Goal: Task Accomplishment & Management: Use online tool/utility

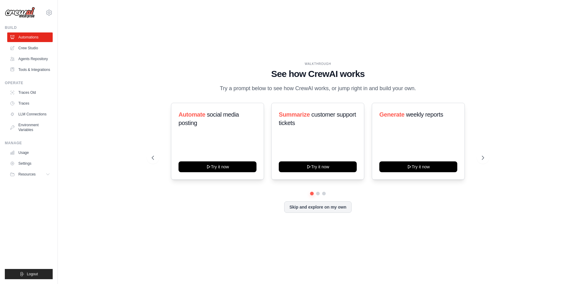
click at [55, 12] on div "[EMAIL_ADDRESS][DOMAIN_NAME] Settings Build Automations" at bounding box center [29, 142] width 58 height 284
click at [52, 12] on icon at bounding box center [48, 12] width 7 height 7
click at [47, 179] on button "Resources" at bounding box center [30, 175] width 45 height 10
click at [319, 196] on button at bounding box center [317, 193] width 5 height 5
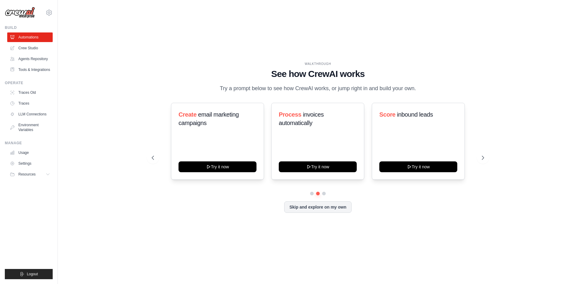
click at [309, 196] on div at bounding box center [318, 194] width 332 height 4
click at [311, 196] on button at bounding box center [312, 193] width 4 height 4
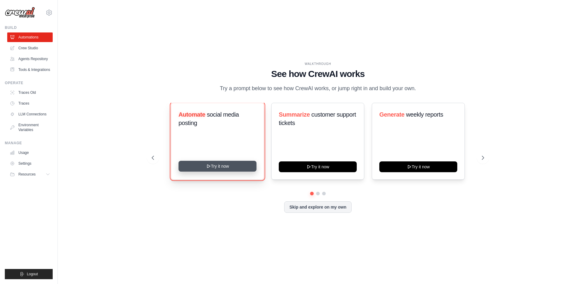
click at [237, 172] on button "Try it now" at bounding box center [217, 166] width 78 height 11
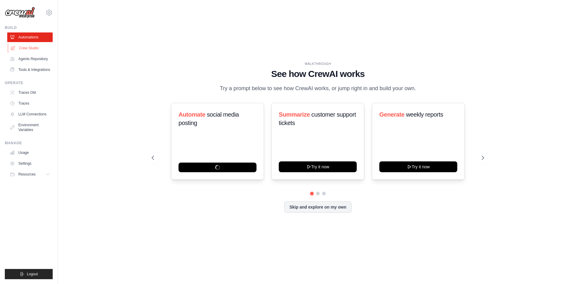
click at [35, 47] on link "Crew Studio" at bounding box center [30, 48] width 45 height 10
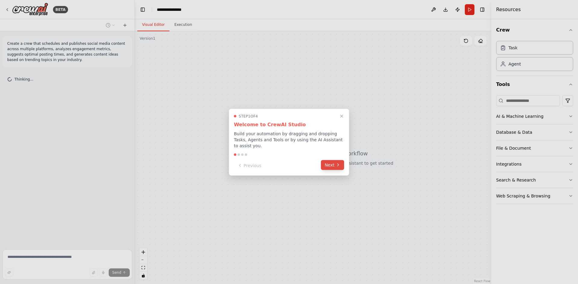
click at [335, 167] on button "Next" at bounding box center [332, 165] width 23 height 10
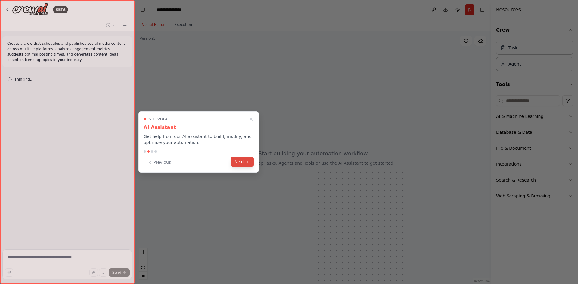
click at [244, 161] on button "Next" at bounding box center [241, 162] width 23 height 10
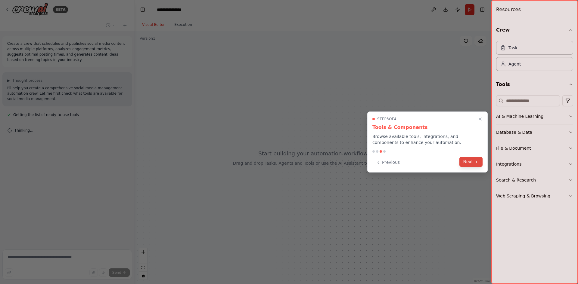
click at [473, 160] on button "Next" at bounding box center [470, 162] width 23 height 10
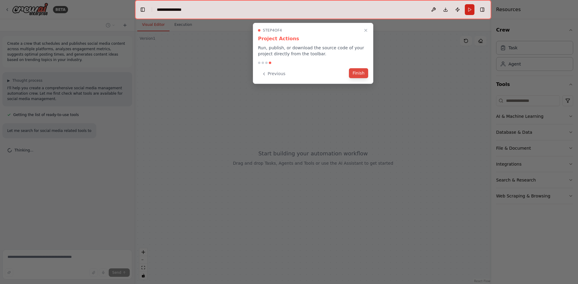
click at [358, 72] on button "Finish" at bounding box center [358, 73] width 19 height 10
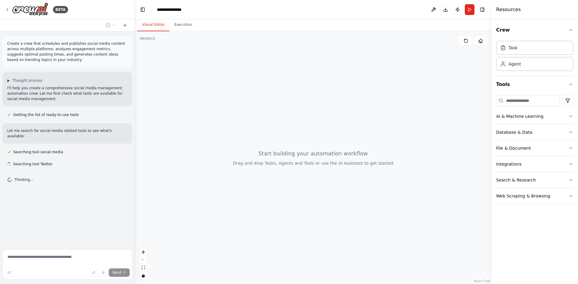
click at [279, 155] on div at bounding box center [313, 157] width 356 height 253
drag, startPoint x: 270, startPoint y: 158, endPoint x: 282, endPoint y: 148, distance: 15.4
click at [282, 148] on div at bounding box center [313, 157] width 356 height 253
click at [3, 10] on div "BETA" at bounding box center [67, 9] width 134 height 19
click at [7, 9] on icon at bounding box center [7, 9] width 5 height 5
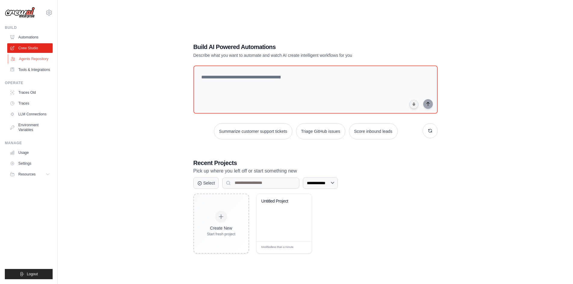
click at [36, 63] on link "Agents Repository" at bounding box center [30, 59] width 45 height 10
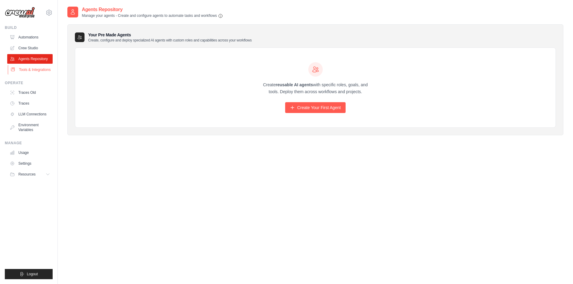
click at [36, 75] on link "Tools & Integrations" at bounding box center [30, 70] width 45 height 10
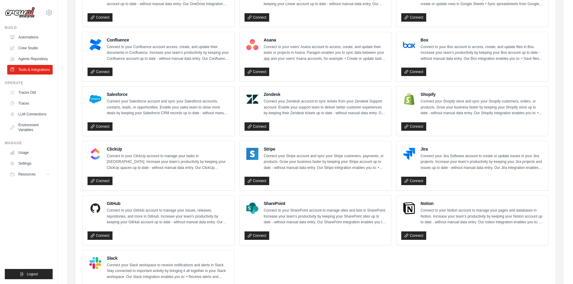
scroll to position [241, 0]
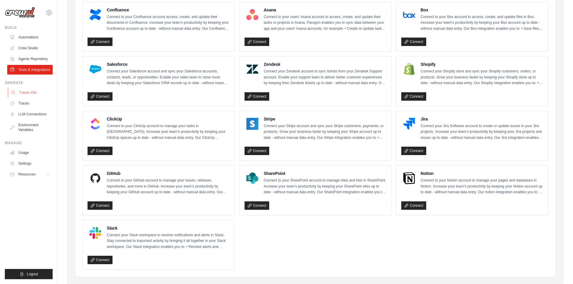
click at [42, 97] on link "Traces Old" at bounding box center [30, 93] width 45 height 10
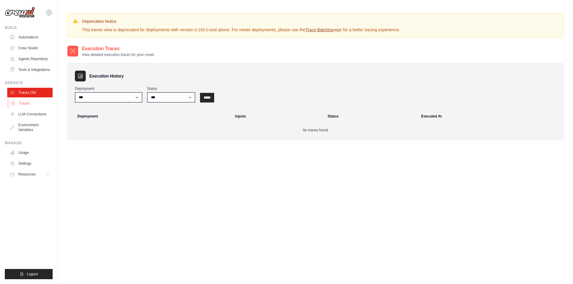
click at [40, 108] on link "Traces" at bounding box center [30, 104] width 45 height 10
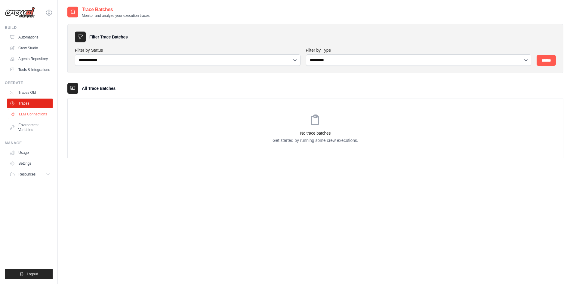
click at [39, 119] on link "LLM Connections" at bounding box center [30, 115] width 45 height 10
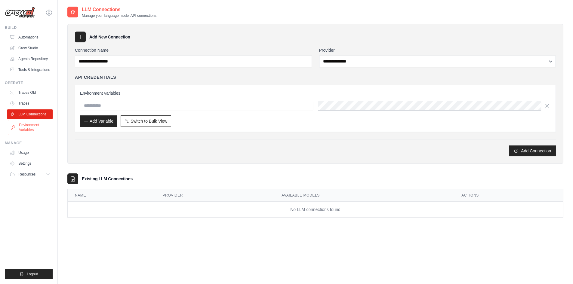
click at [36, 132] on link "Environment Variables" at bounding box center [30, 127] width 45 height 14
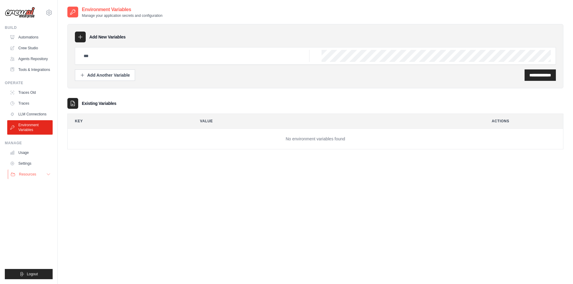
click at [45, 178] on button "Resources" at bounding box center [30, 175] width 45 height 10
click at [39, 158] on link "Usage" at bounding box center [30, 153] width 45 height 10
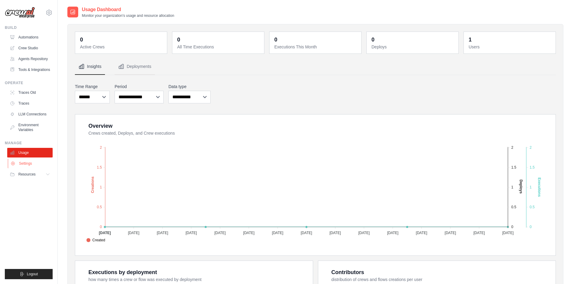
click at [36, 168] on link "Settings" at bounding box center [30, 164] width 45 height 10
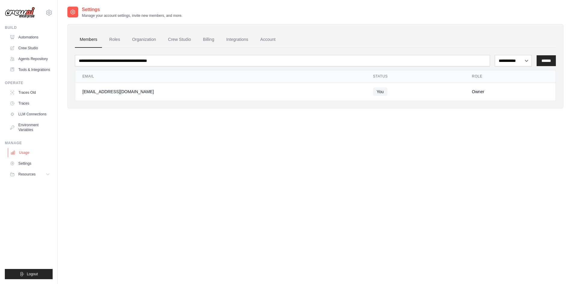
click at [37, 158] on link "Usage" at bounding box center [30, 153] width 45 height 10
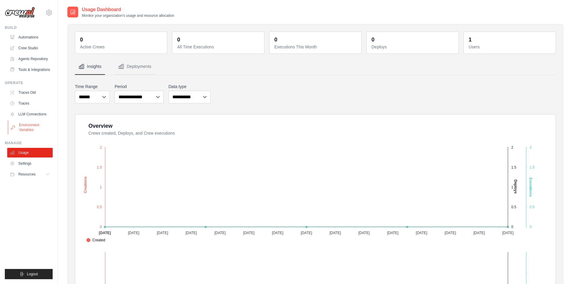
click at [36, 134] on link "Environment Variables" at bounding box center [30, 127] width 45 height 14
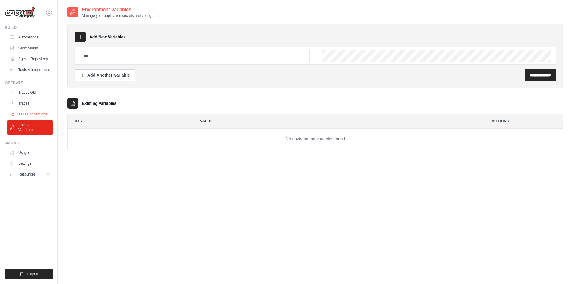
click at [32, 119] on link "LLM Connections" at bounding box center [30, 115] width 45 height 10
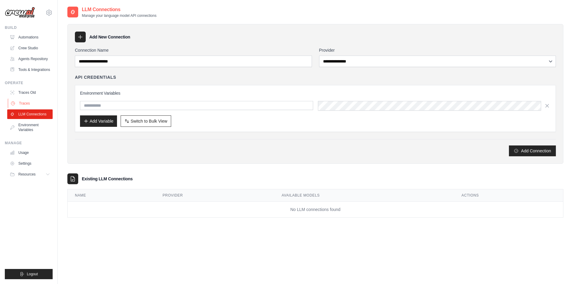
click at [36, 106] on link "Traces" at bounding box center [30, 104] width 45 height 10
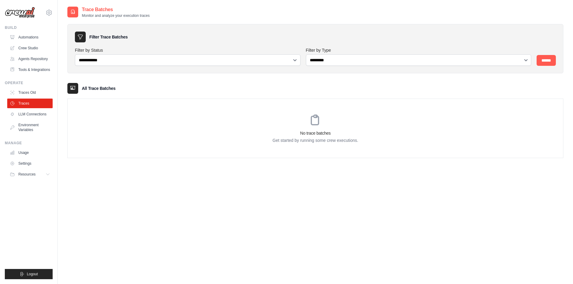
click at [240, 112] on div "No trace batches Get started by running some crew executions." at bounding box center [316, 128] width 496 height 59
click at [48, 97] on link "Traces Old" at bounding box center [30, 93] width 45 height 10
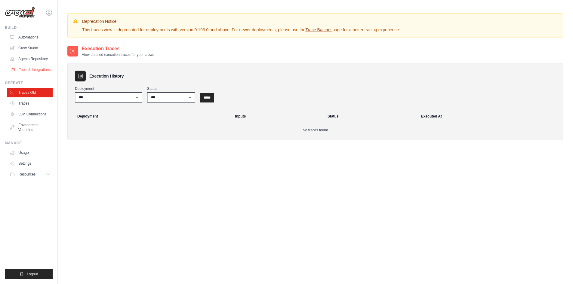
click at [26, 73] on link "Tools & Integrations" at bounding box center [30, 70] width 45 height 10
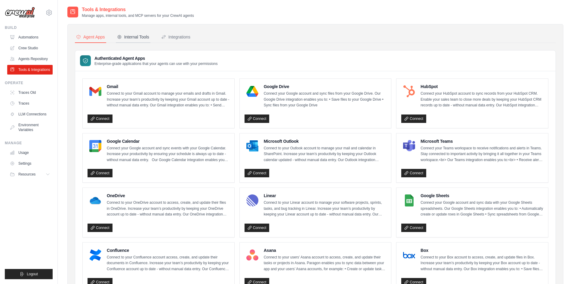
click at [137, 37] on div "Internal Tools" at bounding box center [133, 37] width 32 height 6
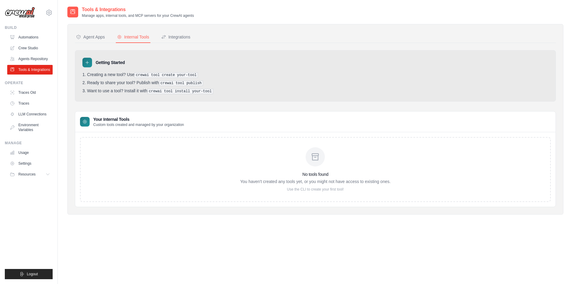
click at [202, 37] on nav "Agent Apps Internal Tools Integrations" at bounding box center [315, 37] width 481 height 11
click at [190, 38] on div "Integrations" at bounding box center [175, 37] width 29 height 6
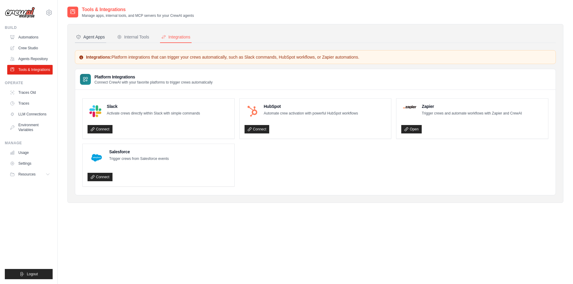
click at [102, 43] on button "Agent Apps" at bounding box center [90, 37] width 31 height 11
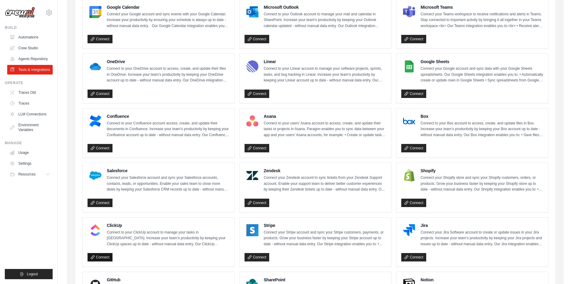
scroll to position [44, 0]
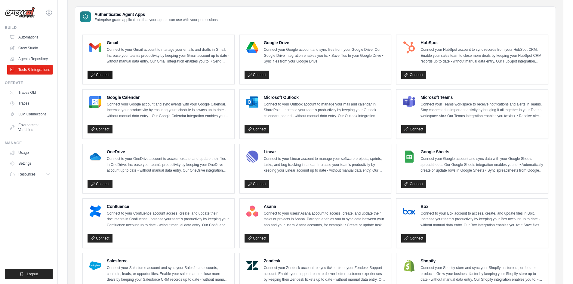
click at [108, 76] on link "Connect" at bounding box center [100, 75] width 25 height 8
click at [266, 127] on link "Connect" at bounding box center [257, 129] width 25 height 8
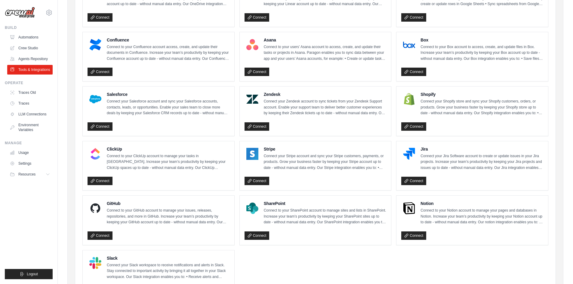
scroll to position [255, 0]
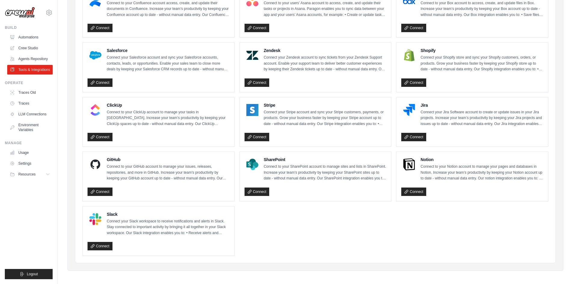
click at [127, 174] on p "Connect to your GitHub account to manage your issues, releases, repositories, a…" at bounding box center [168, 173] width 123 height 18
click at [110, 133] on link "Connect" at bounding box center [100, 137] width 25 height 8
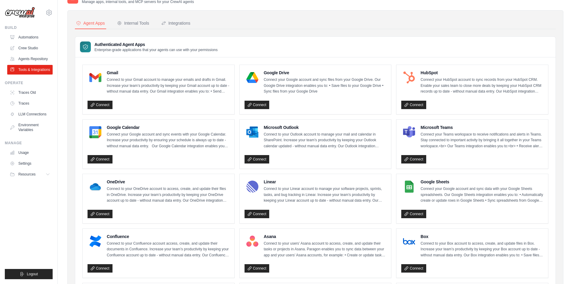
scroll to position [0, 0]
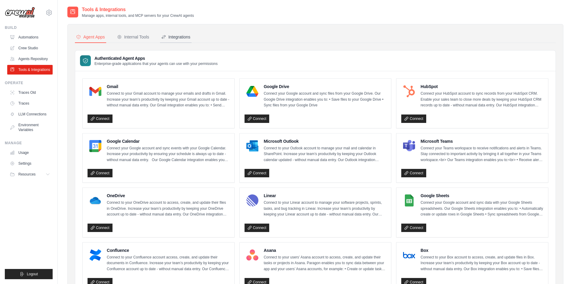
click at [179, 42] on button "Integrations" at bounding box center [176, 37] width 32 height 11
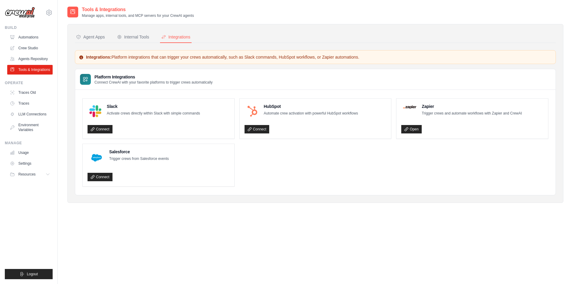
click at [140, 74] on h3 "Platform Integrations" at bounding box center [153, 77] width 118 height 6
click at [140, 34] on div "Internal Tools" at bounding box center [133, 37] width 32 height 6
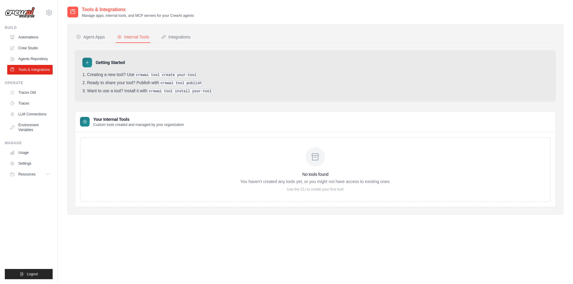
click at [212, 158] on div "No tools found You haven't created any tools yet, or you might not have access …" at bounding box center [315, 169] width 471 height 65
click at [301, 155] on div "No tools found You haven't created any tools yet, or you might not have access …" at bounding box center [315, 169] width 150 height 45
click at [317, 160] on icon at bounding box center [315, 157] width 6 height 6
click at [105, 120] on h3 "Your Internal Tools" at bounding box center [138, 119] width 91 height 6
click at [97, 37] on div "Agent Apps" at bounding box center [90, 37] width 29 height 6
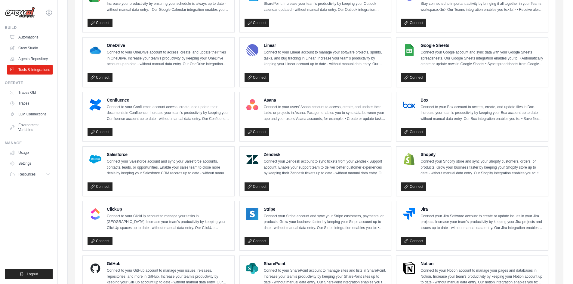
scroll to position [255, 0]
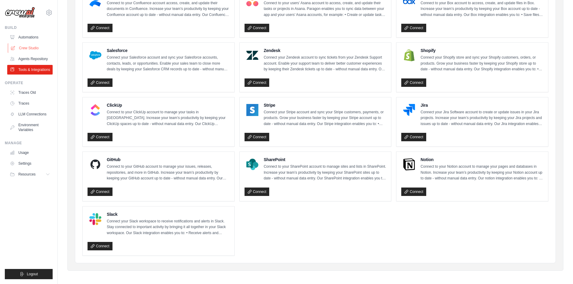
click at [34, 45] on link "Crew Studio" at bounding box center [30, 48] width 45 height 10
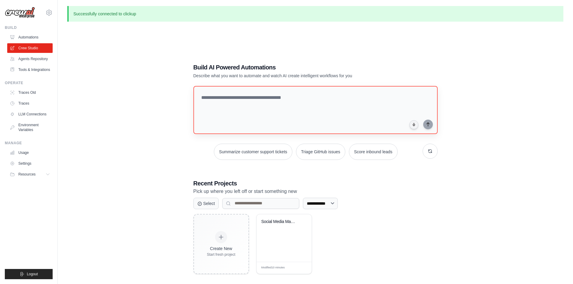
scroll to position [32, 0]
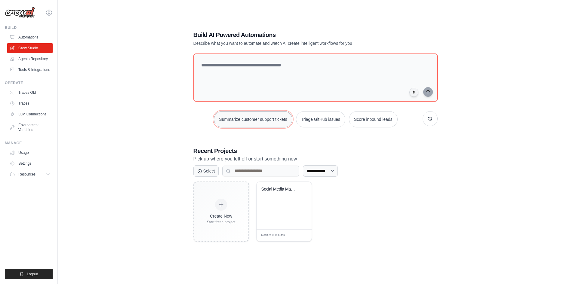
click at [233, 113] on button "Summarize customer support tickets" at bounding box center [253, 119] width 78 height 16
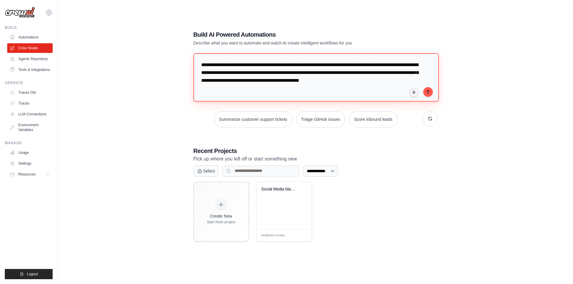
drag, startPoint x: 298, startPoint y: 89, endPoint x: 176, endPoint y: 43, distance: 130.3
click at [176, 43] on div "**********" at bounding box center [315, 136] width 496 height 284
type textarea "**********"
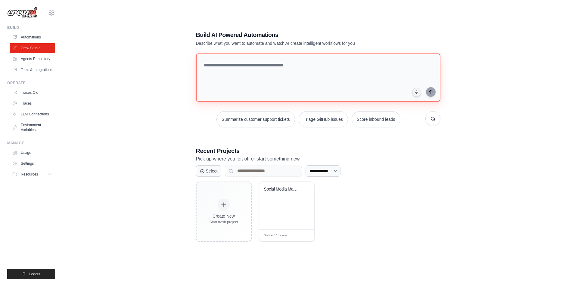
scroll to position [0, 0]
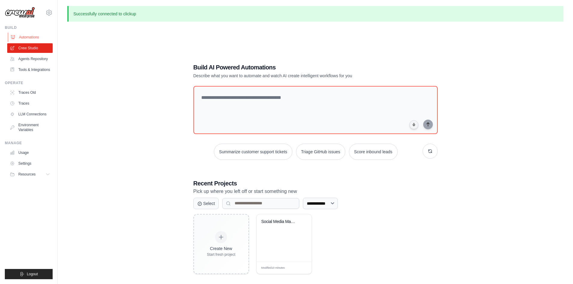
click at [26, 37] on link "Automations" at bounding box center [30, 37] width 45 height 10
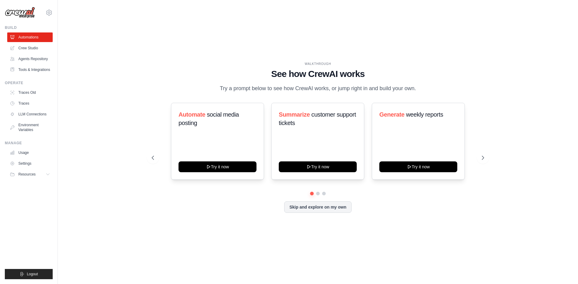
click at [315, 196] on div at bounding box center [318, 194] width 332 height 4
click at [316, 196] on button at bounding box center [317, 193] width 5 height 5
click at [327, 196] on div at bounding box center [318, 194] width 332 height 4
click at [325, 196] on div at bounding box center [318, 194] width 332 height 4
click at [323, 196] on button at bounding box center [323, 193] width 5 height 5
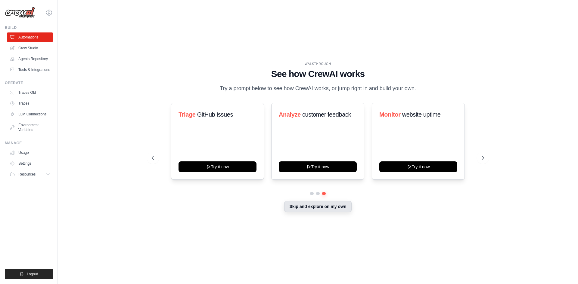
click at [318, 212] on button "Skip and explore on my own" at bounding box center [317, 206] width 67 height 11
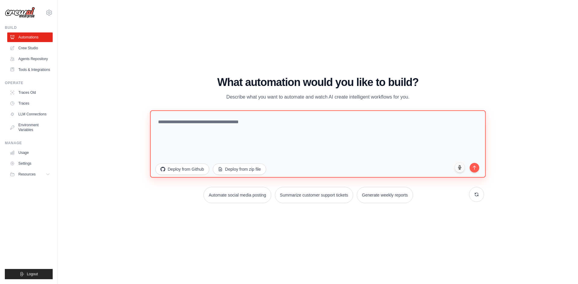
click at [309, 125] on textarea at bounding box center [317, 143] width 335 height 67
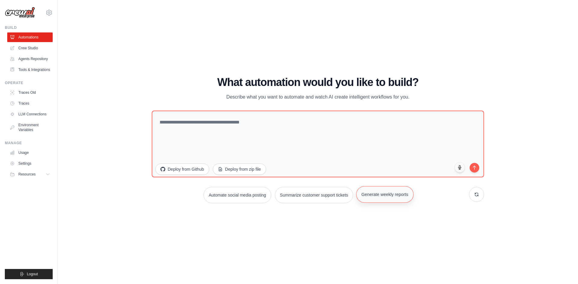
click at [379, 193] on button "Generate weekly reports" at bounding box center [384, 194] width 57 height 17
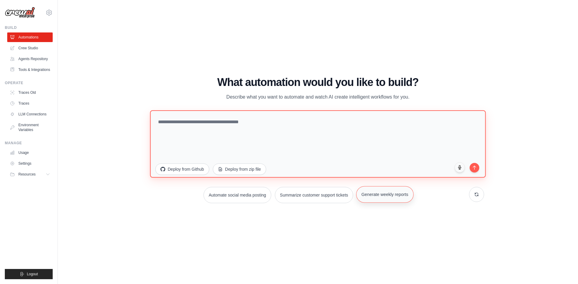
type textarea "**********"
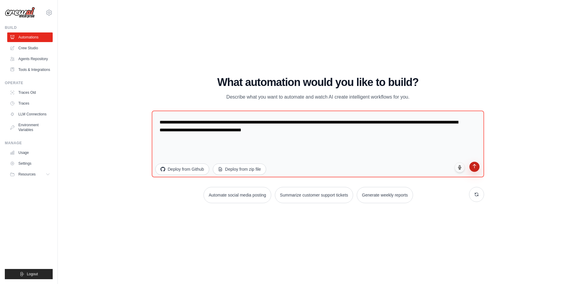
click at [470, 168] on button "submit" at bounding box center [474, 167] width 10 height 10
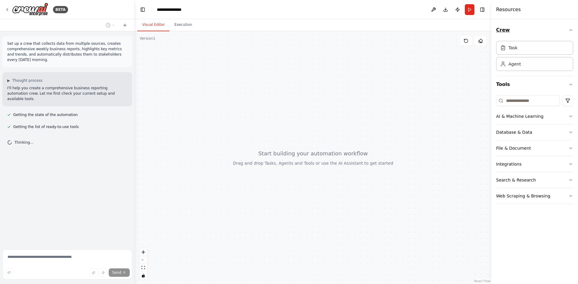
click at [568, 30] on icon "button" at bounding box center [570, 30] width 5 height 5
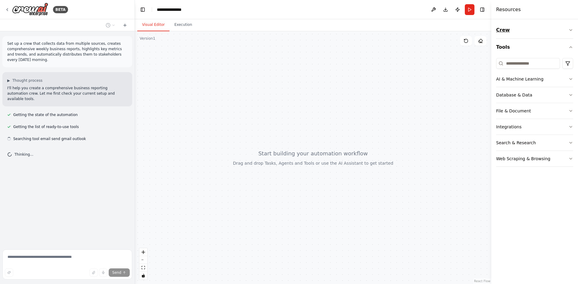
click at [568, 30] on icon "button" at bounding box center [570, 30] width 5 height 5
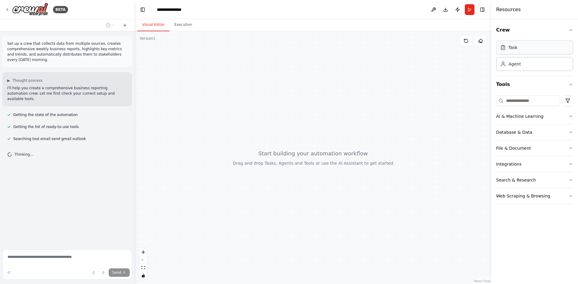
click at [561, 43] on div "Task" at bounding box center [534, 48] width 77 height 14
click at [553, 66] on div "Agent" at bounding box center [534, 64] width 77 height 14
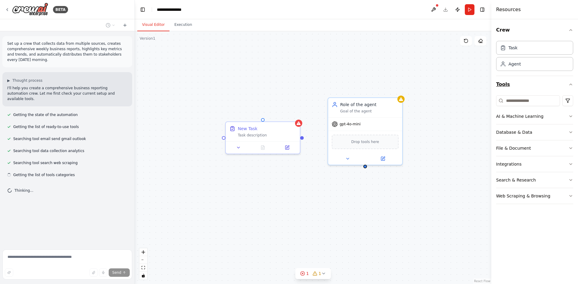
click at [528, 86] on button "Tools" at bounding box center [534, 84] width 77 height 17
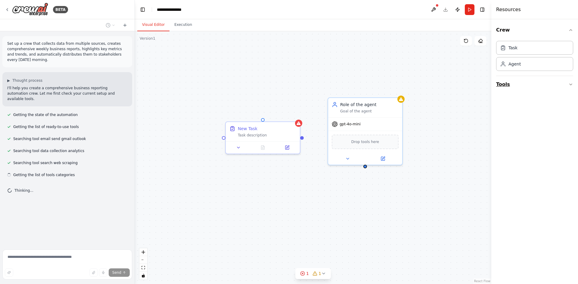
click at [528, 86] on button "Tools" at bounding box center [534, 84] width 77 height 17
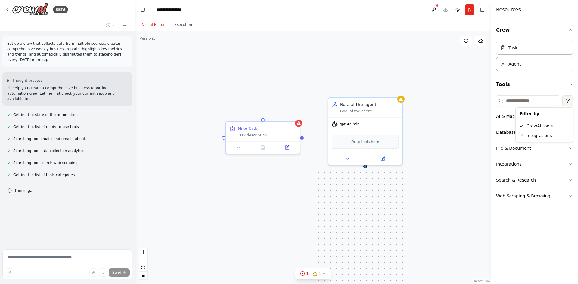
click at [564, 102] on html "**********" at bounding box center [289, 142] width 578 height 284
click at [545, 102] on html "**********" at bounding box center [289, 142] width 578 height 284
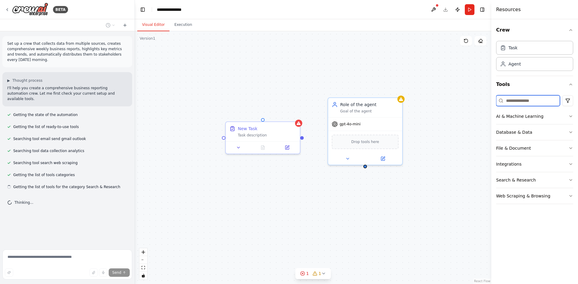
click at [545, 100] on input at bounding box center [528, 100] width 64 height 11
click at [535, 115] on div "AI & Machine Learning" at bounding box center [519, 116] width 47 height 6
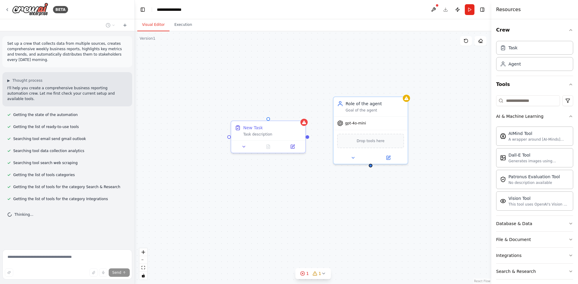
click at [443, 89] on div "Role of the agent Goal of the agent gpt-4o-mini Drop tools here New Task Task d…" at bounding box center [313, 157] width 356 height 253
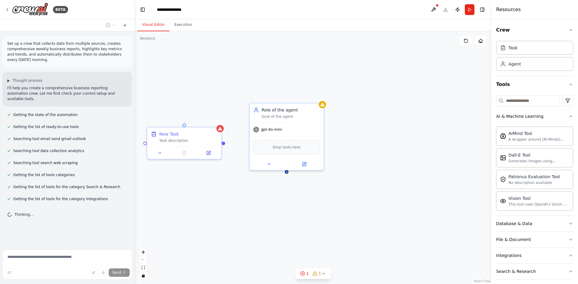
drag, startPoint x: 420, startPoint y: 179, endPoint x: 336, endPoint y: 185, distance: 84.2
click at [336, 185] on div "Role of the agent Goal of the agent gpt-4o-mini Drop tools here New Task Task d…" at bounding box center [313, 157] width 356 height 253
click at [522, 163] on div "Dall-E Tool Generates images using OpenAI's Dall-E model." at bounding box center [534, 157] width 77 height 19
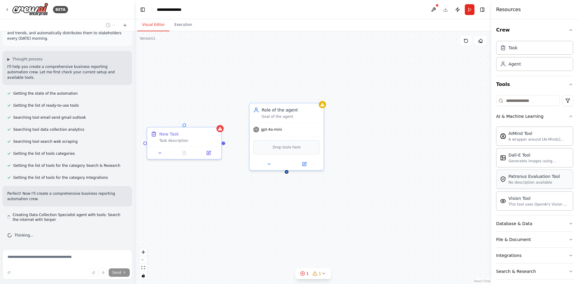
click at [519, 181] on div "No description available" at bounding box center [533, 182] width 51 height 5
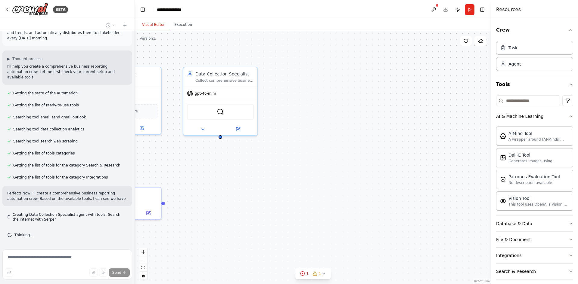
drag, startPoint x: 519, startPoint y: 181, endPoint x: 465, endPoint y: 170, distance: 55.6
click at [467, 170] on div "**********" at bounding box center [289, 142] width 578 height 284
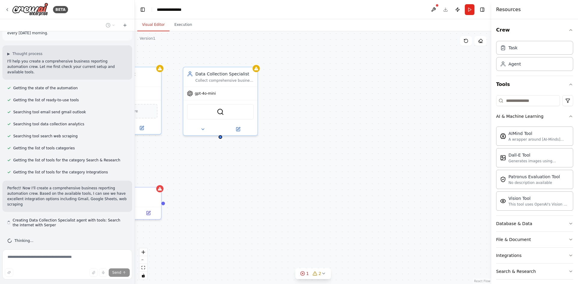
scroll to position [32, 0]
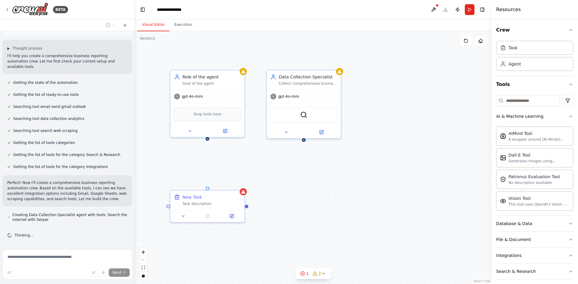
drag, startPoint x: 384, startPoint y: 143, endPoint x: 475, endPoint y: 147, distance: 90.7
click at [470, 146] on div "Role of the agent Goal of the agent gpt-4o-mini Drop tools here New Task Task d…" at bounding box center [313, 157] width 356 height 253
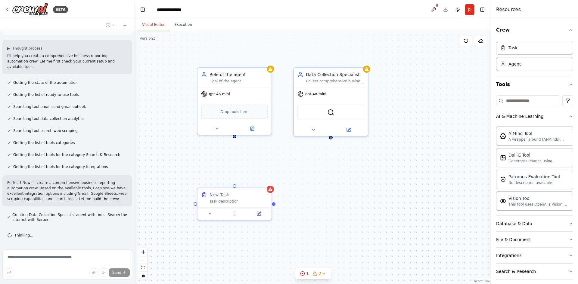
drag, startPoint x: 408, startPoint y: 174, endPoint x: 433, endPoint y: 171, distance: 25.1
click at [433, 171] on div "Role of the agent Goal of the agent gpt-4o-mini Drop tools here New Task Task d…" at bounding box center [313, 157] width 356 height 253
click at [338, 123] on div at bounding box center [331, 129] width 74 height 12
click at [361, 60] on button at bounding box center [364, 61] width 8 height 8
click at [347, 62] on button "Confirm" at bounding box center [346, 60] width 21 height 7
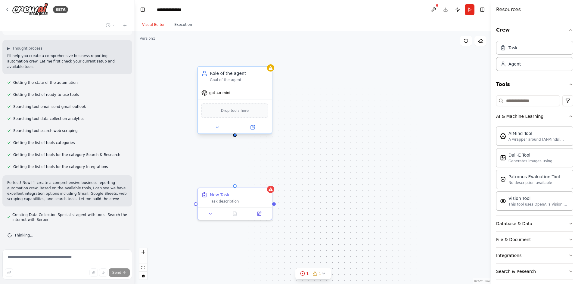
click at [264, 75] on div "Role of the agent" at bounding box center [239, 73] width 58 height 6
click at [267, 63] on button at bounding box center [267, 61] width 8 height 8
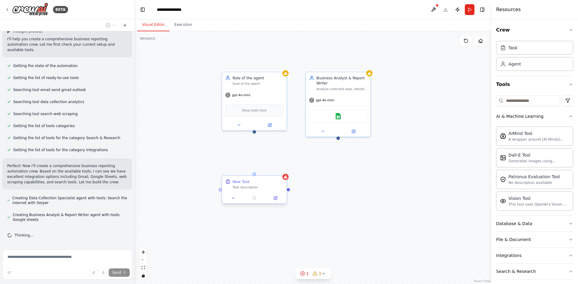
click at [283, 188] on div "Task description" at bounding box center [257, 187] width 51 height 4
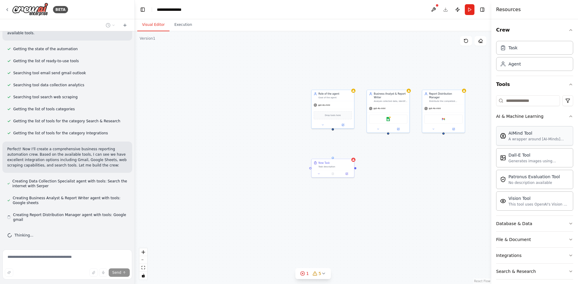
scroll to position [21, 0]
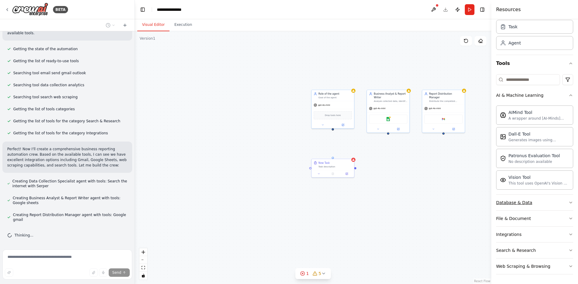
click at [514, 200] on div "Database & Data" at bounding box center [514, 203] width 36 height 6
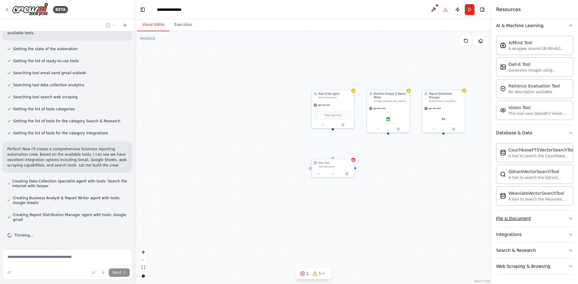
click at [514, 215] on button "File & Document" at bounding box center [534, 219] width 77 height 16
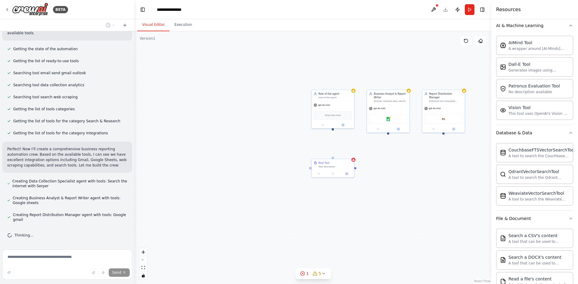
scroll to position [269, 0]
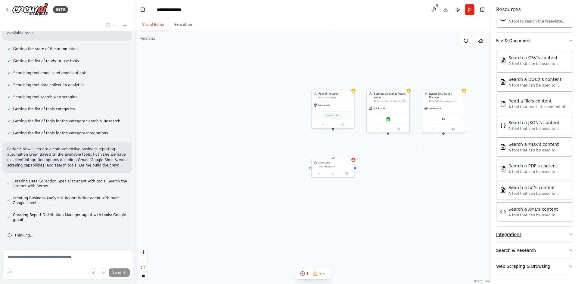
click at [514, 231] on button "Integrations" at bounding box center [534, 235] width 77 height 16
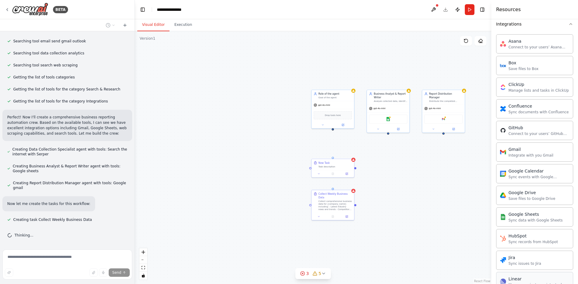
scroll to position [359, 0]
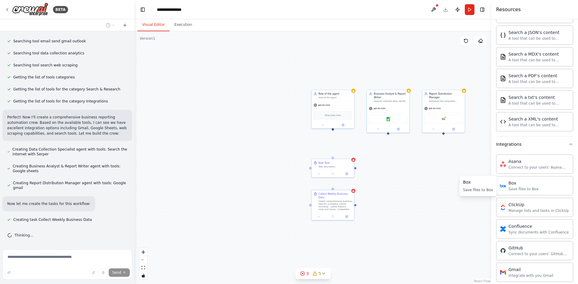
click at [470, 193] on div "Box Save files to Box Box Save files to Box" at bounding box center [478, 185] width 38 height 21
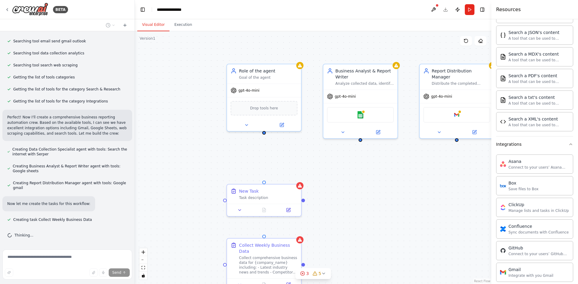
drag, startPoint x: 409, startPoint y: 153, endPoint x: 368, endPoint y: 182, distance: 49.2
click at [368, 182] on div "Role of the agent Goal of the agent gpt-4o-mini Drop tools here New Task Task d…" at bounding box center [313, 157] width 356 height 253
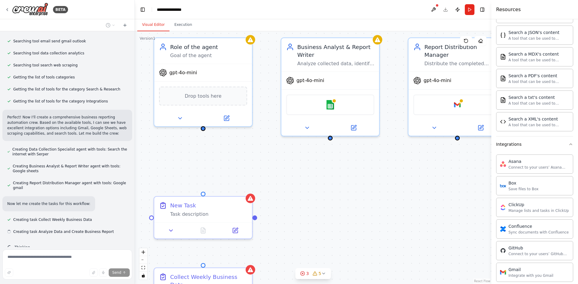
scroll to position [110, 0]
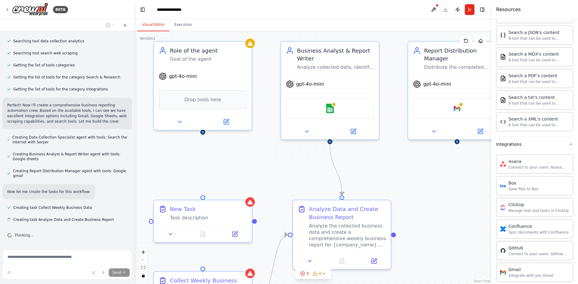
drag, startPoint x: 372, startPoint y: 175, endPoint x: 372, endPoint y: 178, distance: 3.6
click at [372, 178] on div ".deletable-edge-delete-btn { width: 20px; height: 20px; border: 0px solid #ffff…" at bounding box center [313, 157] width 356 height 253
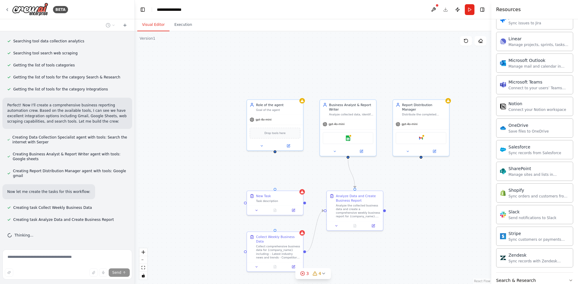
scroll to position [750, 0]
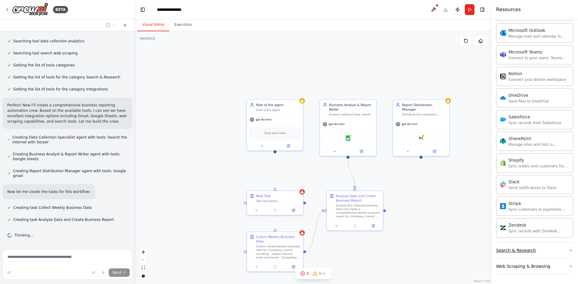
click at [529, 247] on button "Search & Research" at bounding box center [534, 251] width 77 height 16
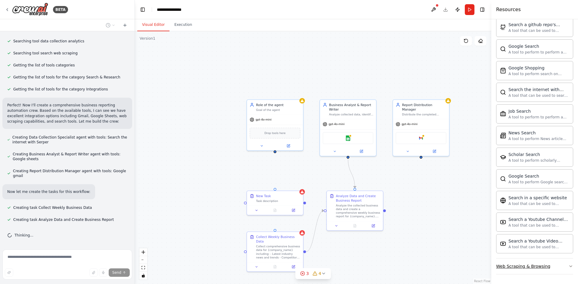
scroll to position [122, 0]
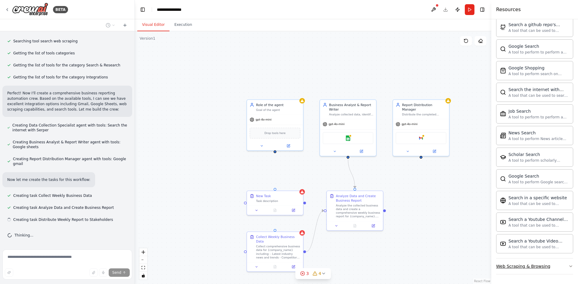
click at [529, 263] on button "Web Scraping & Browsing" at bounding box center [534, 267] width 77 height 16
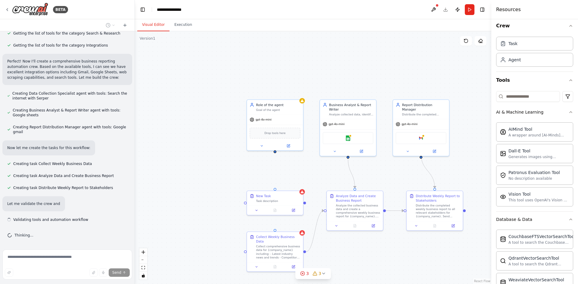
scroll to position [0, 0]
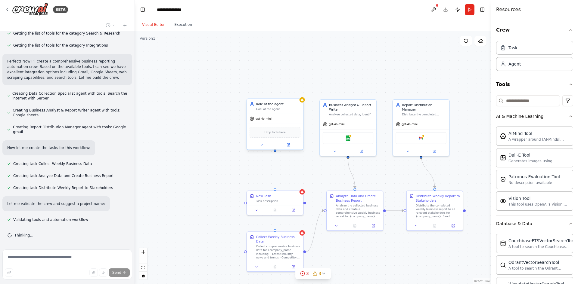
click at [279, 123] on div "gpt-4o-mini" at bounding box center [275, 119] width 56 height 10
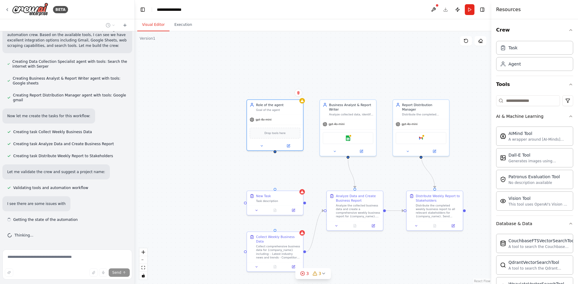
click at [301, 97] on div "Confirm" at bounding box center [298, 93] width 8 height 8
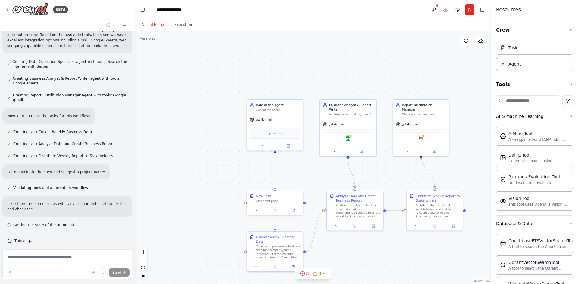
scroll to position [191, 0]
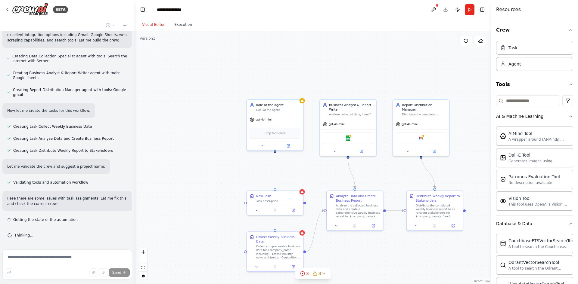
click at [298, 94] on div ".deletable-edge-delete-btn { width: 20px; height: 20px; border: 0px solid #ffff…" at bounding box center [313, 157] width 356 height 253
click at [297, 110] on div "Goal of the agent" at bounding box center [278, 109] width 44 height 4
click at [299, 92] on icon at bounding box center [298, 92] width 2 height 3
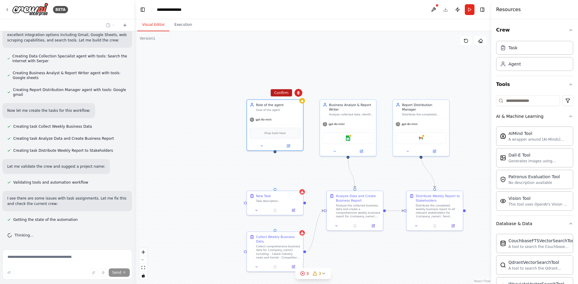
click at [288, 92] on button "Confirm" at bounding box center [280, 92] width 21 height 7
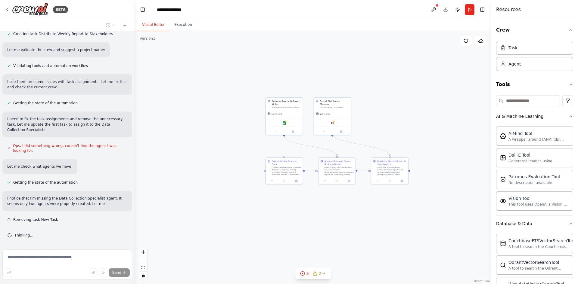
scroll to position [313, 0]
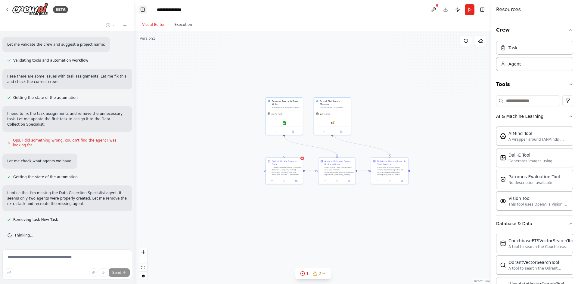
click at [144, 10] on button "Toggle Left Sidebar" at bounding box center [142, 9] width 8 height 8
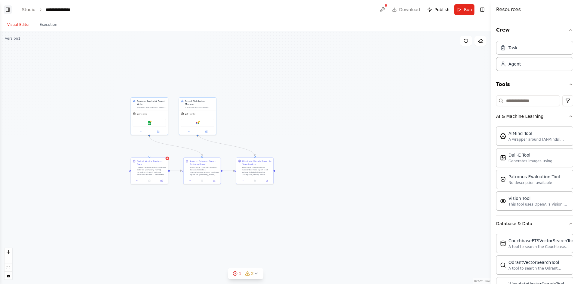
click at [10, 9] on button "Toggle Left Sidebar" at bounding box center [8, 9] width 8 height 8
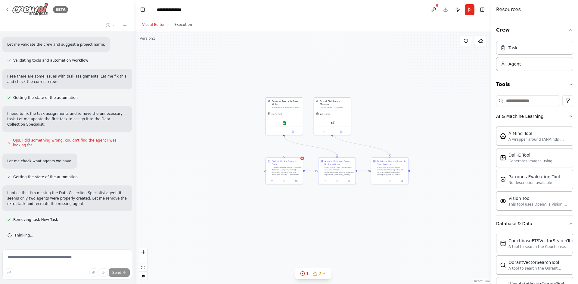
click at [12, 11] on img at bounding box center [30, 10] width 36 height 14
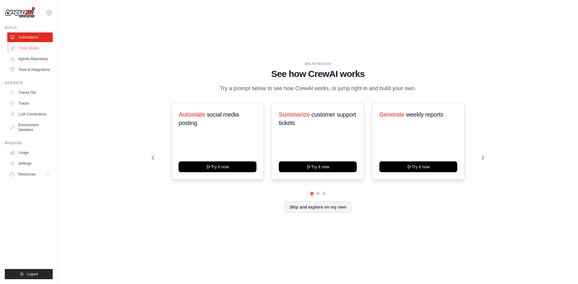
click at [40, 51] on link "Crew Studio" at bounding box center [30, 48] width 45 height 10
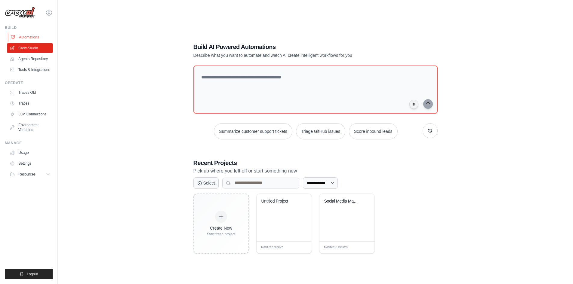
click at [11, 40] on link "Automations" at bounding box center [30, 37] width 45 height 10
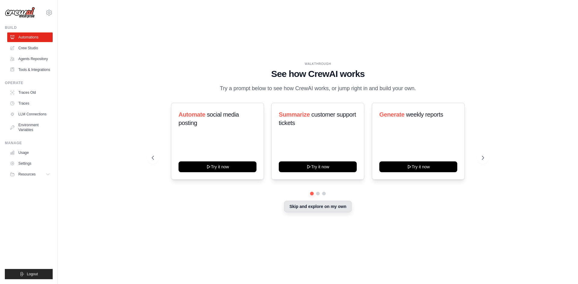
click at [326, 207] on button "Skip and explore on my own" at bounding box center [317, 206] width 67 height 11
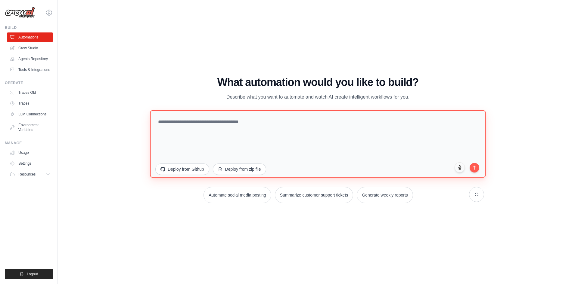
drag, startPoint x: 285, startPoint y: 153, endPoint x: 281, endPoint y: 155, distance: 4.3
click at [285, 153] on textarea at bounding box center [317, 143] width 335 height 67
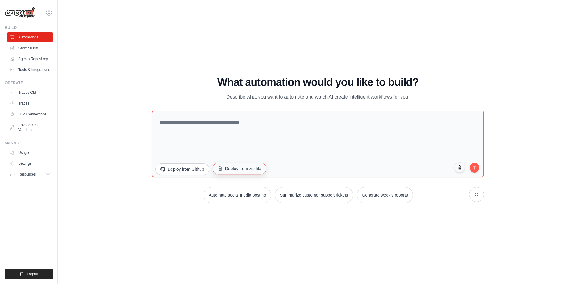
click at [234, 166] on button "Deploy from zip file" at bounding box center [239, 168] width 54 height 11
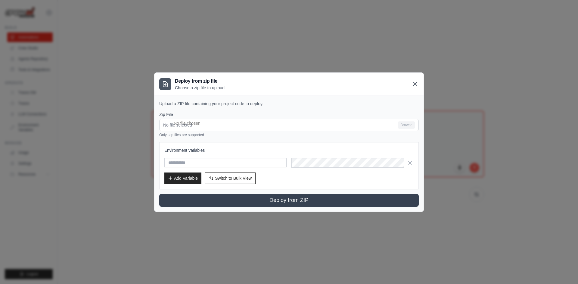
click at [416, 85] on icon at bounding box center [415, 84] width 4 height 4
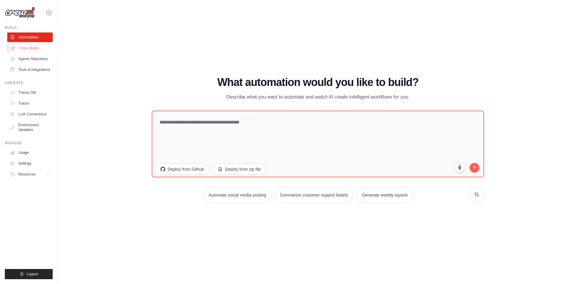
click at [33, 47] on link "Crew Studio" at bounding box center [30, 48] width 45 height 10
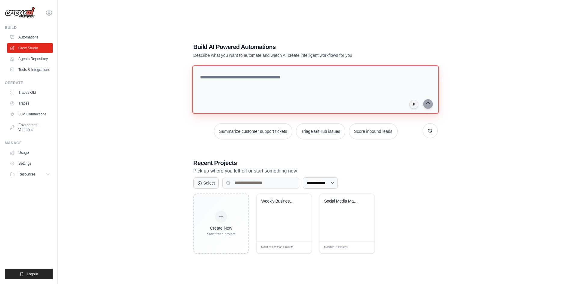
click at [277, 94] on textarea at bounding box center [315, 89] width 247 height 49
click at [272, 128] on button "Summarize customer support tickets" at bounding box center [253, 131] width 78 height 16
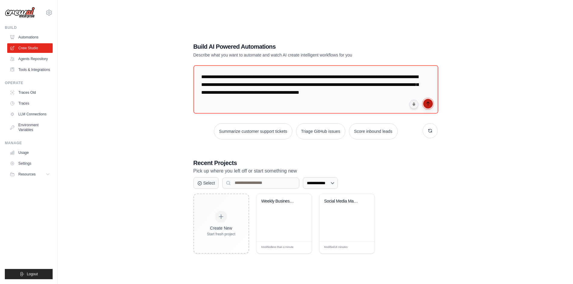
click at [430, 107] on button "submit" at bounding box center [428, 104] width 10 height 10
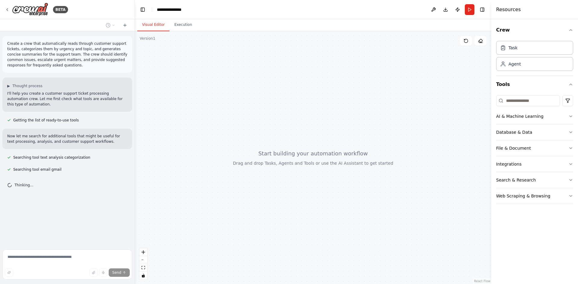
click at [347, 84] on div at bounding box center [313, 157] width 356 height 253
click at [352, 83] on div at bounding box center [313, 157] width 356 height 253
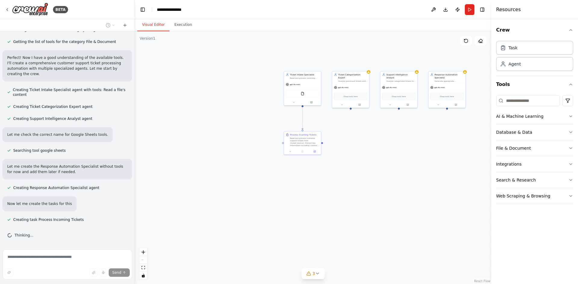
scroll to position [207, 0]
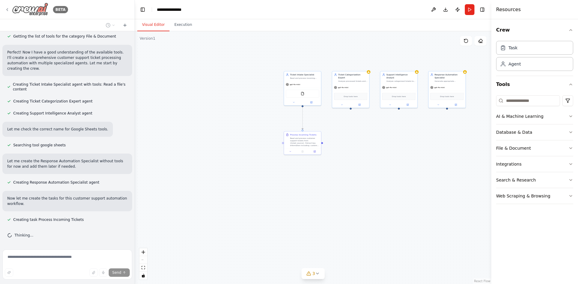
drag, startPoint x: 19, startPoint y: 9, endPoint x: 57, endPoint y: 8, distance: 38.2
click at [85, 2] on div "BETA" at bounding box center [67, 9] width 134 height 19
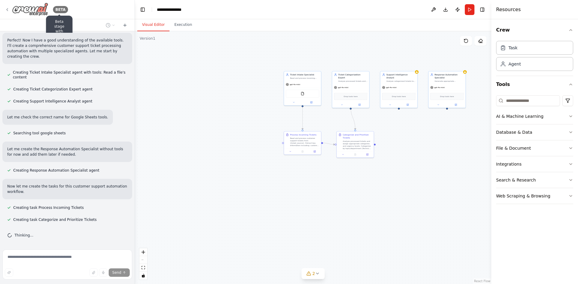
click at [58, 7] on div "BETA" at bounding box center [60, 9] width 15 height 7
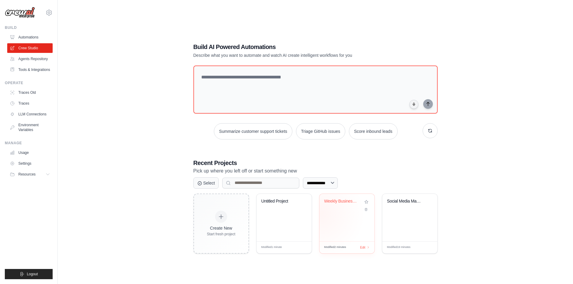
scroll to position [12, 0]
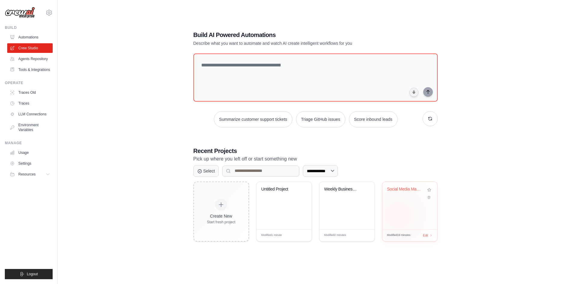
click at [398, 215] on div "Social Media Management & Content A..." at bounding box center [409, 206] width 55 height 48
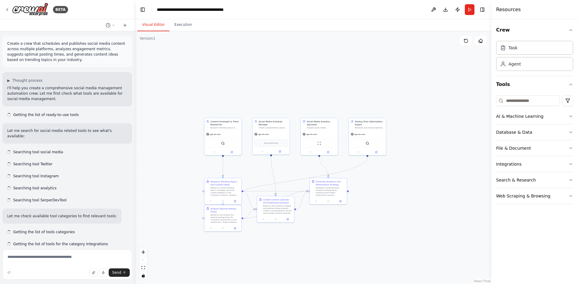
scroll to position [771, 0]
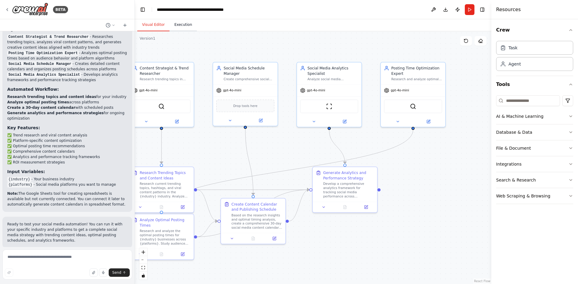
click at [188, 29] on button "Execution" at bounding box center [182, 25] width 27 height 13
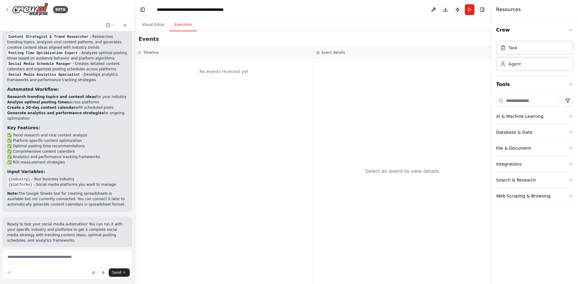
click at [199, 76] on div "No events received yet" at bounding box center [224, 71] width 172 height 20
drag, startPoint x: 285, startPoint y: 62, endPoint x: 289, endPoint y: 63, distance: 4.9
click at [285, 62] on div "No events received yet" at bounding box center [224, 71] width 172 height 20
click at [371, 66] on div "Select an event to view details" at bounding box center [402, 171] width 178 height 226
click at [407, 150] on div "Select an event to view details" at bounding box center [402, 171] width 178 height 226
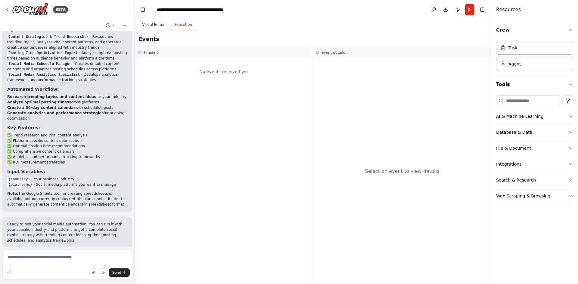
click at [143, 21] on button "Visual Editor" at bounding box center [153, 25] width 32 height 13
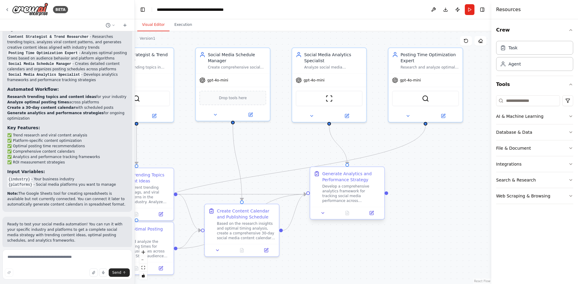
click at [363, 192] on div "Develop a comprehensive analytics framework for tracking social media performan…" at bounding box center [351, 193] width 58 height 19
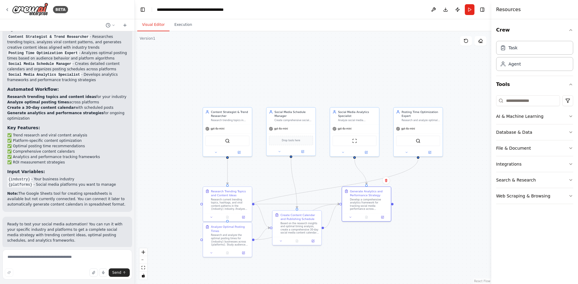
drag, startPoint x: 213, startPoint y: 180, endPoint x: 243, endPoint y: 180, distance: 29.8
click at [243, 180] on div ".deletable-edge-delete-btn { width: 20px; height: 20px; border: 0px solid #ffff…" at bounding box center [313, 157] width 356 height 253
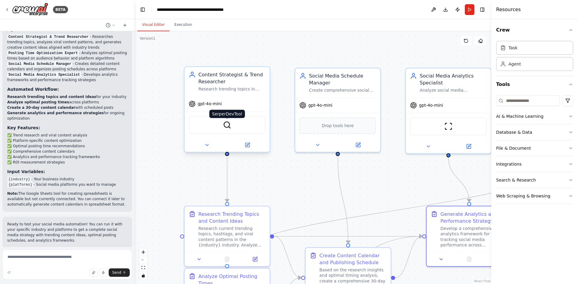
click at [227, 126] on img at bounding box center [227, 125] width 8 height 8
click at [241, 127] on div "SerperDevTool" at bounding box center [227, 125] width 77 height 18
click at [225, 124] on img at bounding box center [227, 125] width 8 height 8
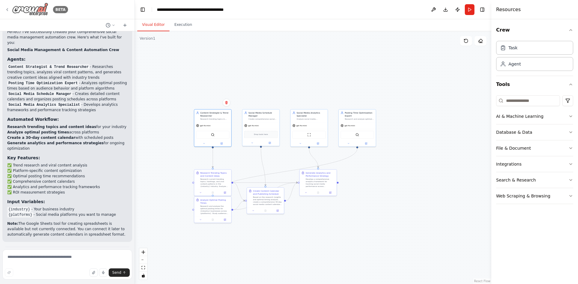
click at [9, 12] on div "BETA" at bounding box center [36, 10] width 63 height 14
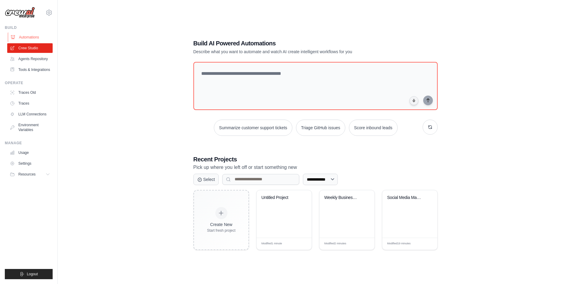
click at [32, 39] on link "Automations" at bounding box center [30, 37] width 45 height 10
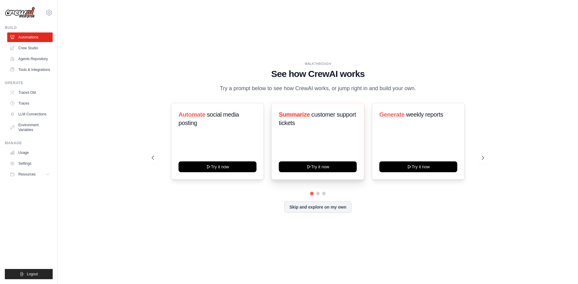
click at [312, 147] on div "Summarize customer support tickets Try it now" at bounding box center [317, 141] width 93 height 77
click at [310, 165] on div "Summarize customer support tickets Try it now" at bounding box center [317, 141] width 93 height 77
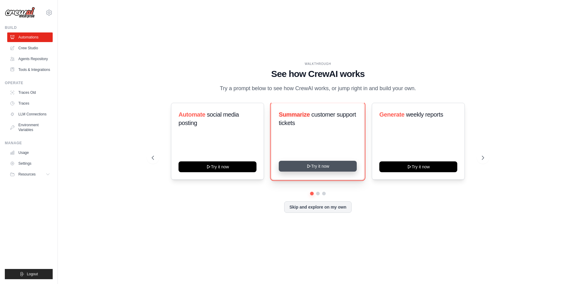
click at [310, 169] on icon at bounding box center [308, 166] width 5 height 5
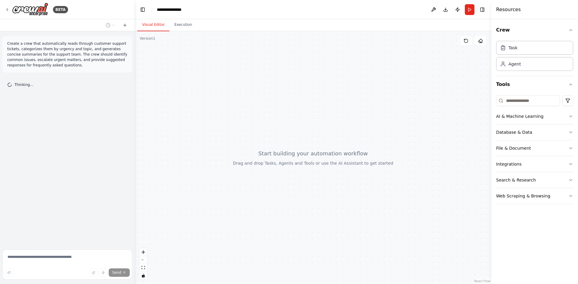
click at [4, 11] on div "BETA" at bounding box center [67, 9] width 134 height 19
click at [6, 10] on icon at bounding box center [7, 9] width 5 height 5
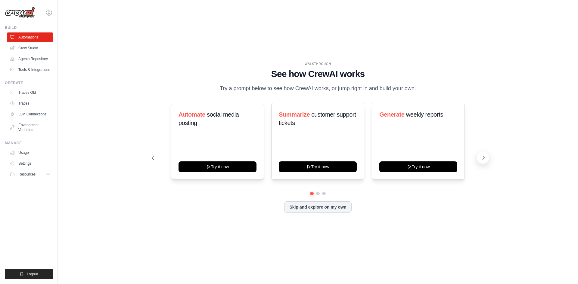
click at [486, 159] on button at bounding box center [483, 158] width 12 height 12
click at [33, 59] on link "Agents Repository" at bounding box center [30, 59] width 45 height 10
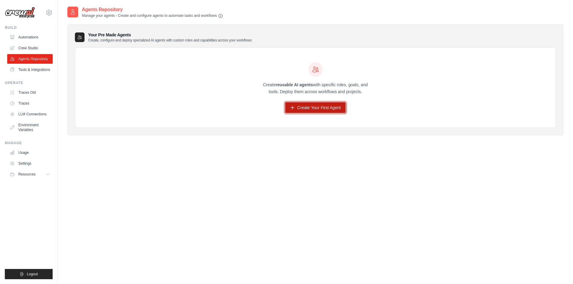
click at [314, 112] on link "Create Your First Agent" at bounding box center [315, 107] width 60 height 11
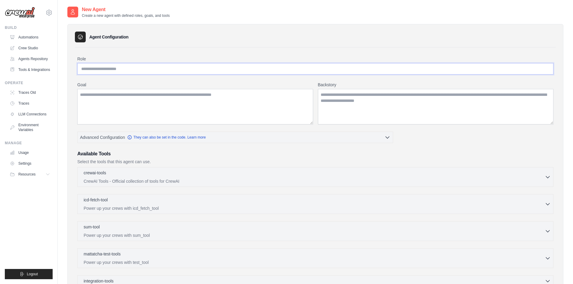
click at [156, 68] on input "Role" at bounding box center [315, 68] width 476 height 11
click at [30, 60] on link "Agents Repository" at bounding box center [30, 59] width 45 height 10
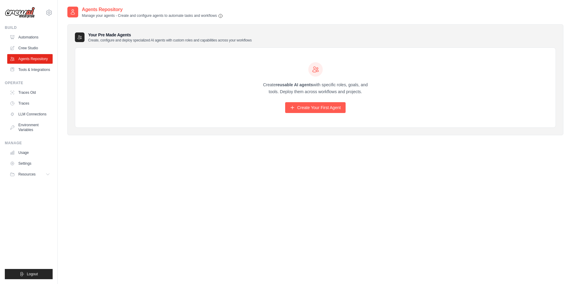
click at [44, 43] on ul "Automations Crew Studio Agents Repository Tools & Integrations" at bounding box center [29, 53] width 45 height 42
click at [43, 45] on link "Crew Studio" at bounding box center [30, 48] width 45 height 10
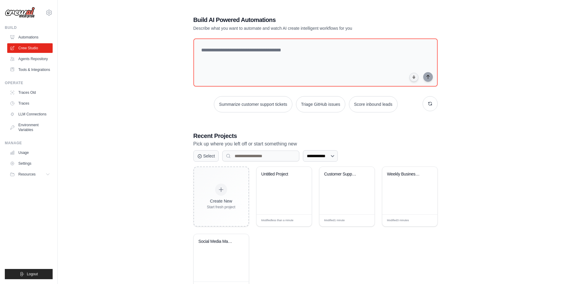
scroll to position [25, 0]
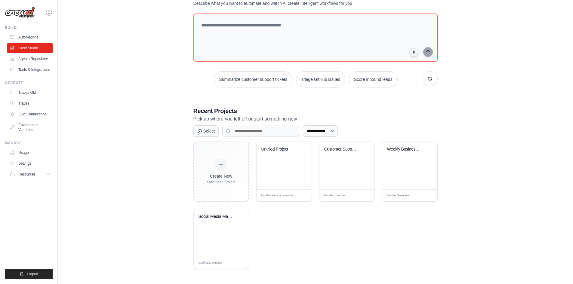
click at [152, 86] on div "**********" at bounding box center [315, 130] width 496 height 298
click at [31, 67] on link "Tools & Integrations" at bounding box center [30, 70] width 45 height 10
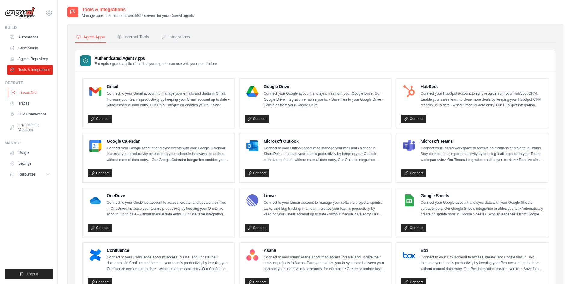
click at [21, 95] on link "Traces Old" at bounding box center [30, 93] width 45 height 10
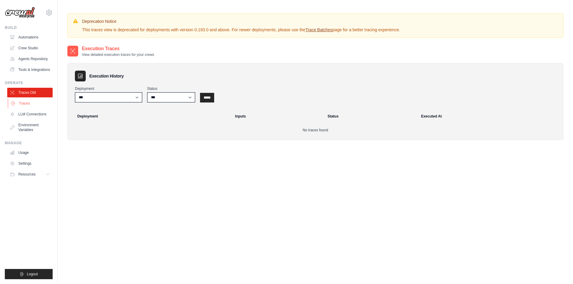
click at [35, 108] on link "Traces" at bounding box center [30, 104] width 45 height 10
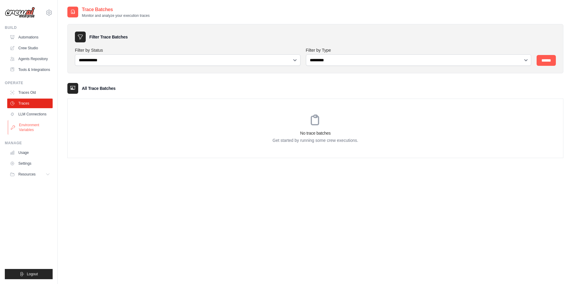
click at [38, 127] on link "Environment Variables" at bounding box center [30, 127] width 45 height 14
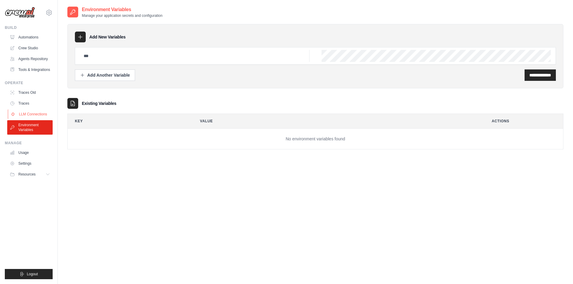
click at [41, 119] on link "LLM Connections" at bounding box center [30, 115] width 45 height 10
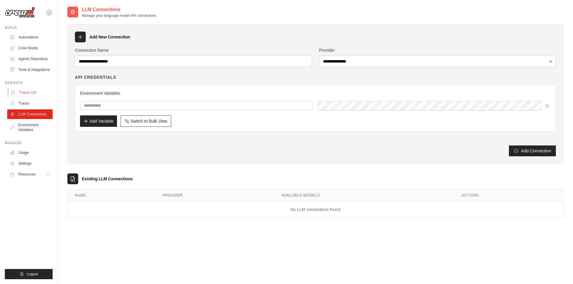
click at [31, 97] on link "Traces Old" at bounding box center [30, 93] width 45 height 10
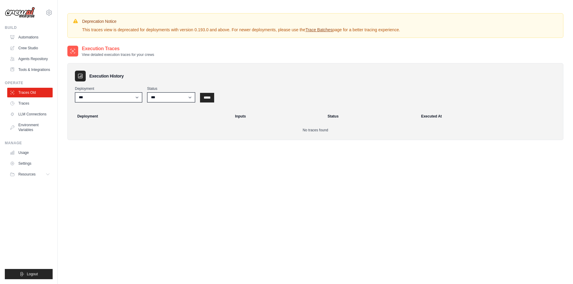
drag, startPoint x: 26, startPoint y: 87, endPoint x: 0, endPoint y: 89, distance: 25.7
click at [0, 89] on div "[EMAIL_ADDRESS][DOMAIN_NAME] Settings Build Automations" at bounding box center [29, 142] width 58 height 284
click at [105, 144] on div "Execution Traces View detailed execution traces for your crews Execution Histor…" at bounding box center [315, 97] width 496 height 105
click at [44, 108] on link "Traces" at bounding box center [30, 104] width 45 height 10
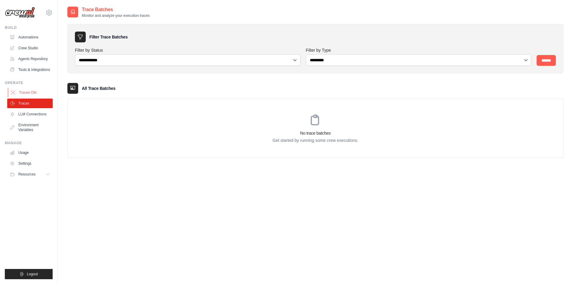
click at [42, 96] on link "Traces Old" at bounding box center [30, 93] width 45 height 10
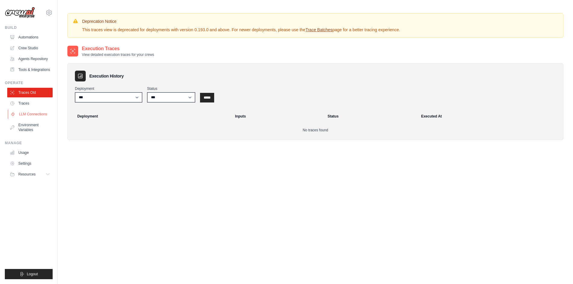
click at [36, 118] on link "LLM Connections" at bounding box center [30, 115] width 45 height 10
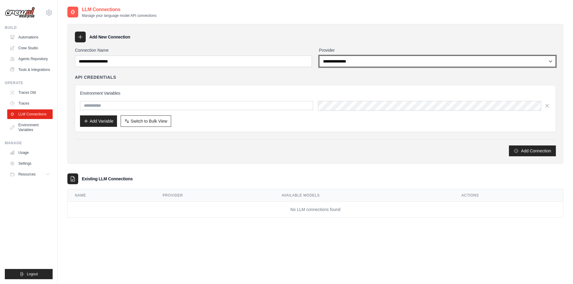
click at [350, 57] on select "**********" at bounding box center [437, 61] width 237 height 11
select select "******"
click at [319, 56] on select "**********" at bounding box center [437, 61] width 237 height 11
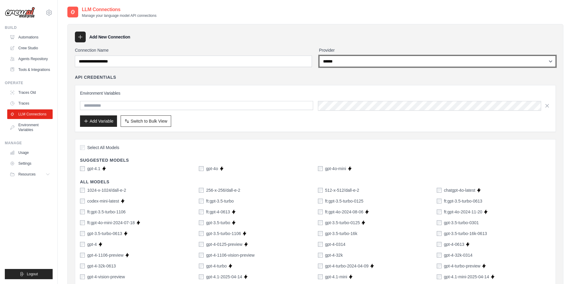
click at [338, 57] on select "**********" at bounding box center [437, 61] width 237 height 11
click at [319, 56] on select "**********" at bounding box center [437, 61] width 237 height 11
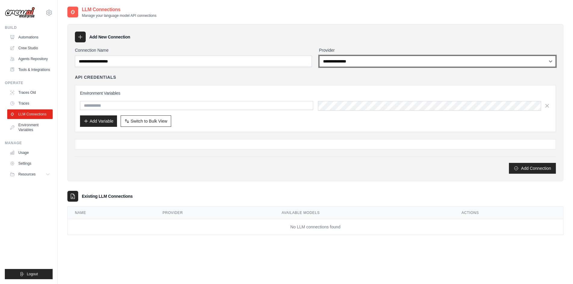
click at [340, 57] on select "**********" at bounding box center [437, 61] width 237 height 11
select select "******"
click at [319, 56] on select "**********" at bounding box center [437, 61] width 237 height 11
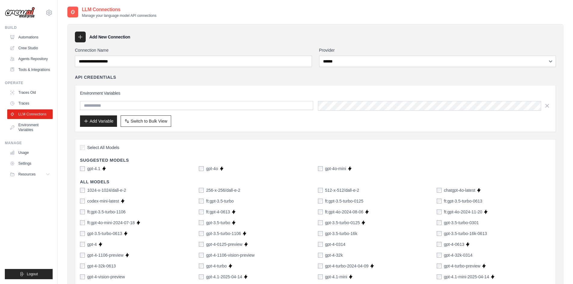
click at [102, 171] on div "gpt-4.1 Supports Crew Studio" at bounding box center [137, 169] width 114 height 6
click at [96, 169] on label "gpt-4.1" at bounding box center [93, 169] width 13 height 6
click at [102, 104] on input "text" at bounding box center [196, 105] width 233 height 9
click at [98, 120] on button "Add Variable" at bounding box center [98, 120] width 37 height 11
click at [231, 104] on input "text" at bounding box center [196, 105] width 233 height 9
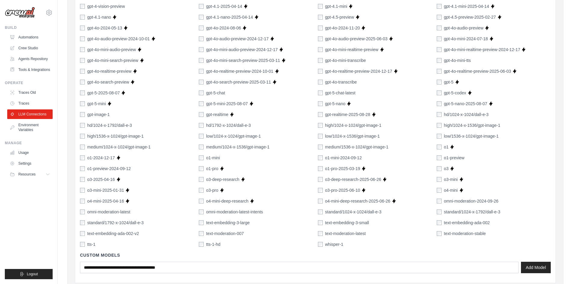
scroll to position [371, 0]
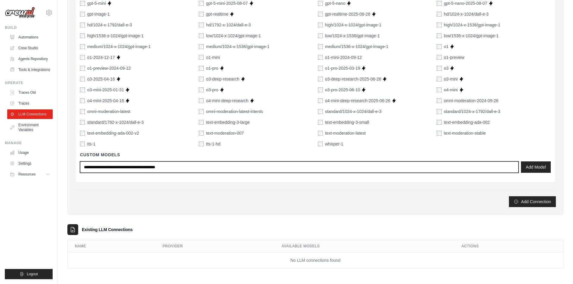
click at [154, 168] on input "text" at bounding box center [299, 167] width 439 height 11
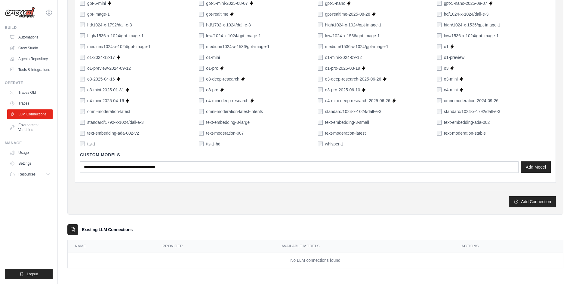
click at [122, 250] on th "Name" at bounding box center [112, 246] width 88 height 12
click at [523, 202] on button "Add Connection" at bounding box center [532, 201] width 47 height 11
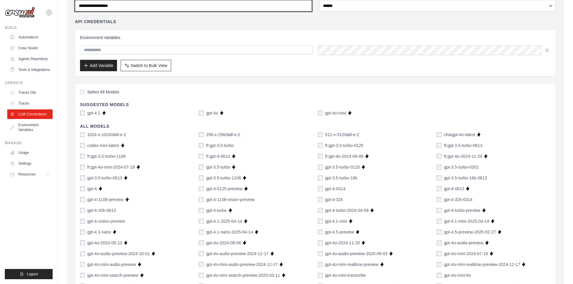
scroll to position [0, 0]
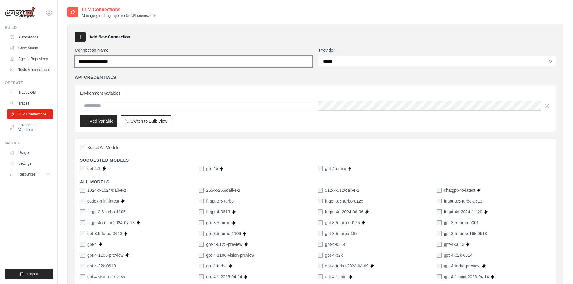
click at [197, 62] on input "Connection Name" at bounding box center [193, 61] width 237 height 11
drag, startPoint x: 126, startPoint y: 57, endPoint x: 76, endPoint y: 57, distance: 50.2
click at [76, 57] on input "Connection Name" at bounding box center [193, 61] width 237 height 11
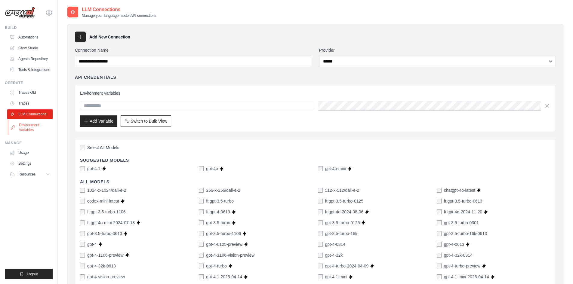
click at [26, 135] on link "Environment Variables" at bounding box center [30, 127] width 45 height 14
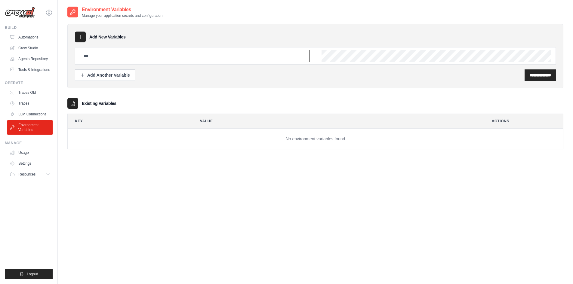
click at [101, 54] on input "text" at bounding box center [195, 56] width 230 height 12
click at [79, 37] on icon at bounding box center [81, 37] width 4 height 4
click at [32, 156] on link "Usage" at bounding box center [30, 153] width 45 height 10
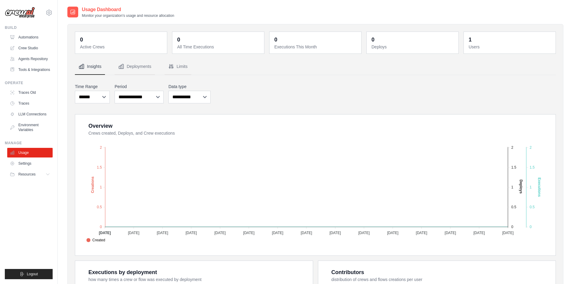
scroll to position [30, 0]
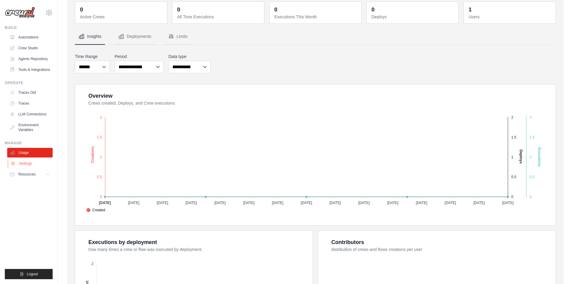
click at [42, 165] on link "Settings" at bounding box center [30, 164] width 45 height 10
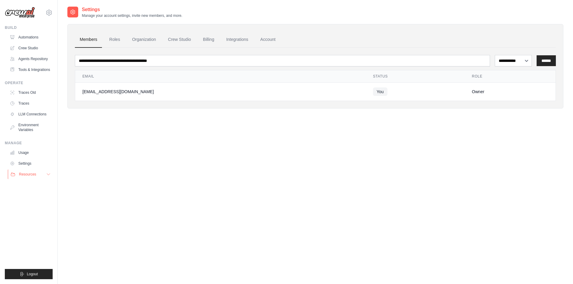
click at [37, 176] on button "Resources" at bounding box center [30, 175] width 45 height 10
click at [21, 132] on link "Environment Variables" at bounding box center [30, 127] width 45 height 14
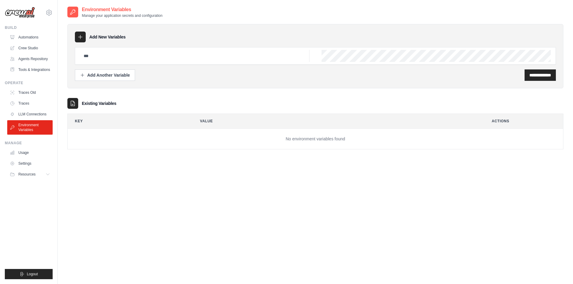
click at [24, 119] on link "LLM Connections" at bounding box center [29, 115] width 45 height 10
select select "******"
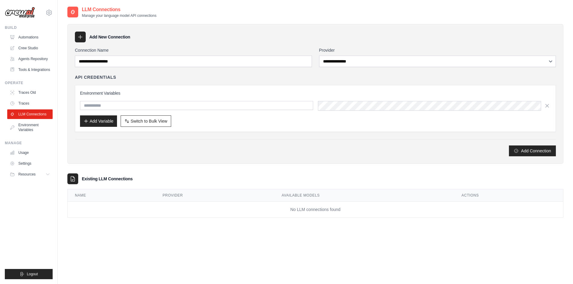
click at [27, 108] on link "Traces" at bounding box center [29, 104] width 45 height 10
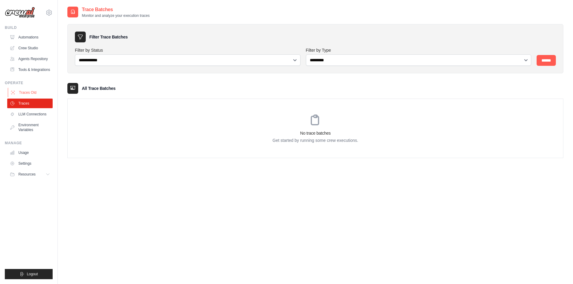
click at [29, 97] on link "Traces Old" at bounding box center [30, 93] width 45 height 10
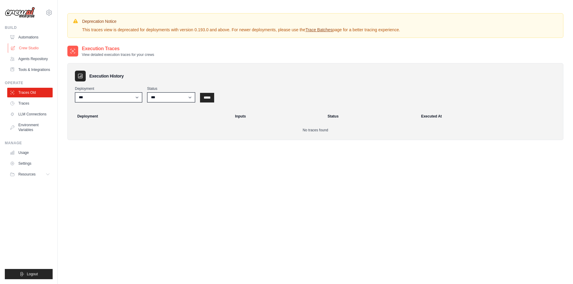
click at [46, 48] on link "Crew Studio" at bounding box center [30, 48] width 45 height 10
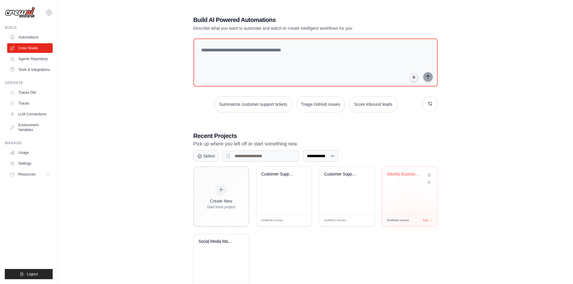
click at [412, 221] on div "Modified 9 minutes Edit" at bounding box center [409, 221] width 55 height 12
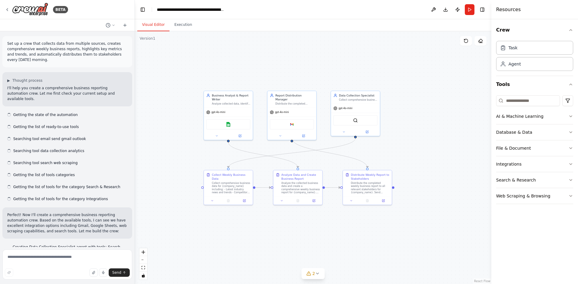
scroll to position [417, 0]
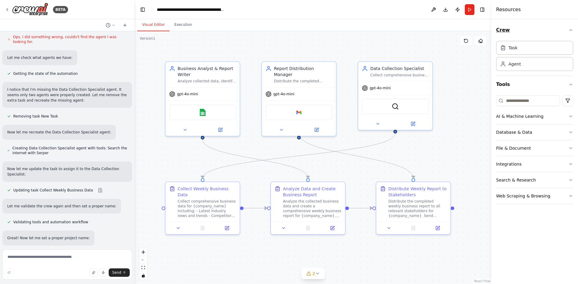
click at [530, 36] on button "Crew" at bounding box center [534, 30] width 77 height 17
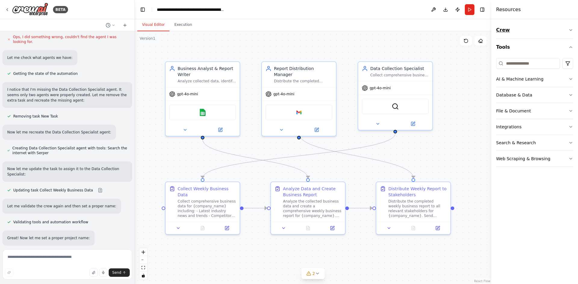
click at [530, 36] on button "Crew" at bounding box center [534, 30] width 77 height 17
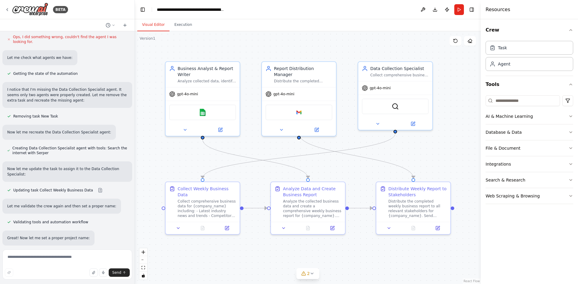
drag, startPoint x: 493, startPoint y: 30, endPoint x: 480, endPoint y: 32, distance: 13.1
click at [480, 32] on div at bounding box center [481, 142] width 2 height 284
click at [493, 35] on button "Crew" at bounding box center [529, 30] width 88 height 17
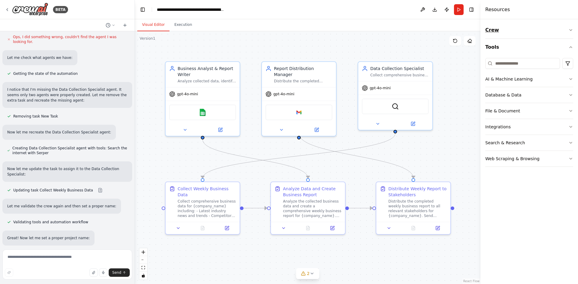
click at [493, 35] on button "Crew" at bounding box center [529, 30] width 88 height 17
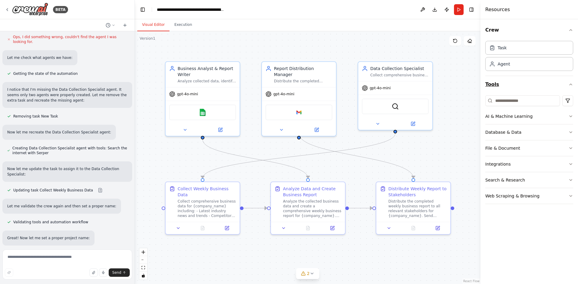
click at [500, 86] on button "Tools" at bounding box center [529, 84] width 88 height 17
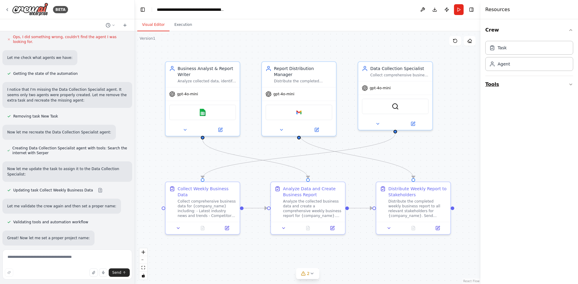
click at [500, 86] on button "Tools" at bounding box center [529, 84] width 88 height 17
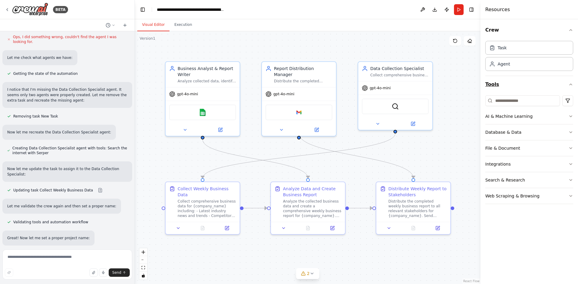
click at [500, 86] on button "Tools" at bounding box center [529, 84] width 88 height 17
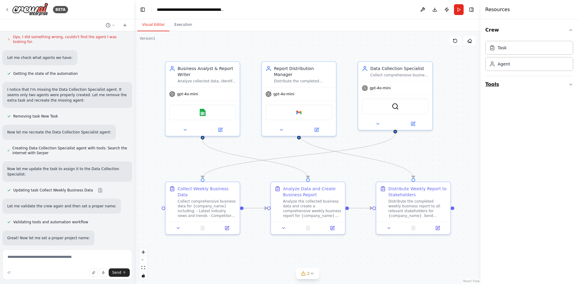
click at [500, 86] on button "Tools" at bounding box center [529, 84] width 88 height 17
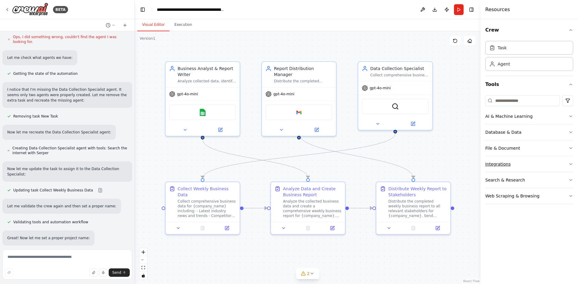
click at [522, 160] on button "Integrations" at bounding box center [529, 164] width 88 height 16
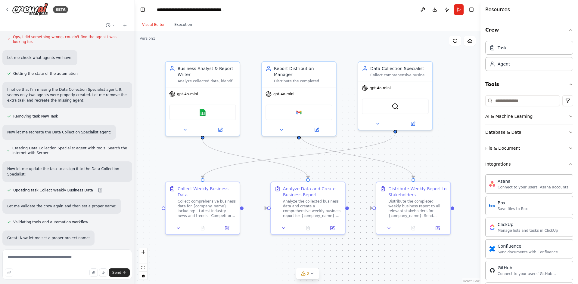
click at [522, 160] on button "Integrations" at bounding box center [529, 164] width 88 height 16
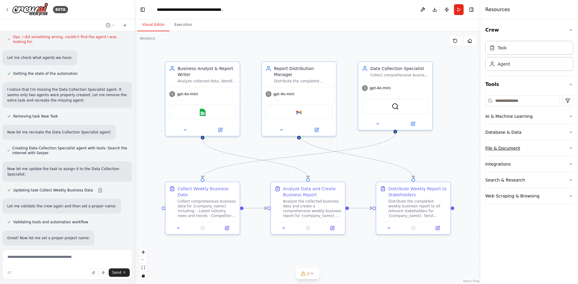
click at [522, 152] on button "File & Document" at bounding box center [529, 148] width 88 height 16
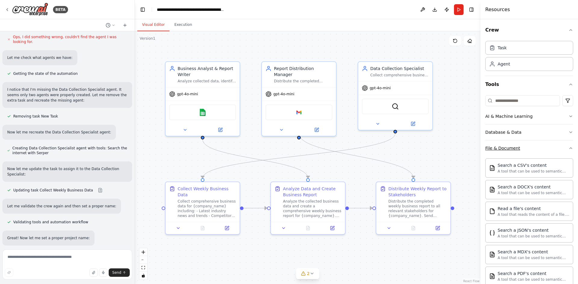
click at [522, 152] on button "File & Document" at bounding box center [529, 148] width 88 height 16
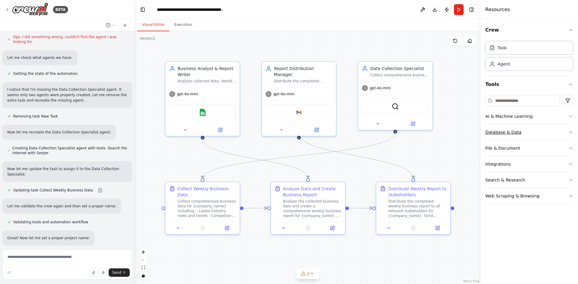
click at [513, 136] on button "Database & Data" at bounding box center [529, 133] width 88 height 16
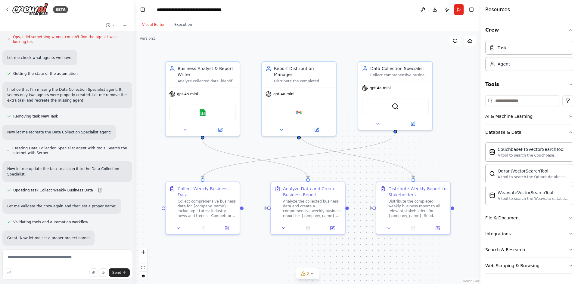
click at [513, 136] on button "Database & Data" at bounding box center [529, 133] width 88 height 16
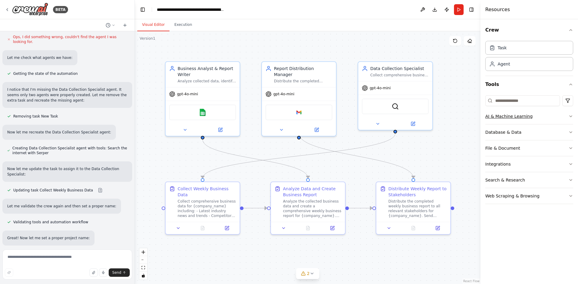
click at [508, 122] on button "AI & Machine Learning" at bounding box center [529, 117] width 88 height 16
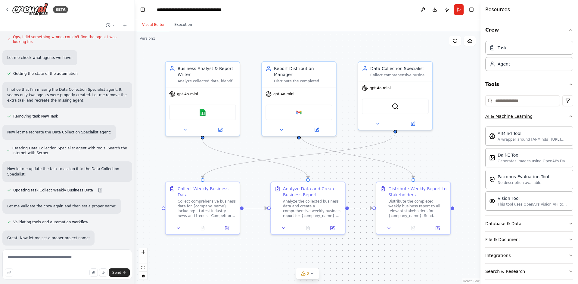
click at [508, 122] on button "AI & Machine Learning" at bounding box center [529, 117] width 88 height 16
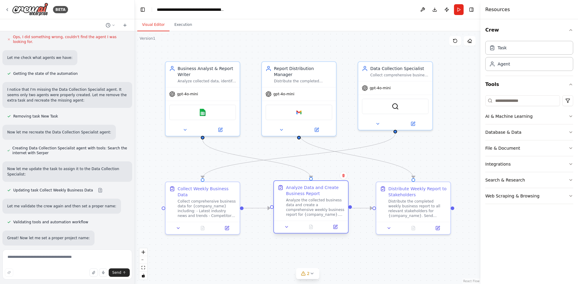
click at [343, 212] on div "Analyze Data and Create Business Report Analyze the collected business data and…" at bounding box center [311, 201] width 74 height 40
drag, startPoint x: 336, startPoint y: 208, endPoint x: 333, endPoint y: 208, distance: 3.3
click at [333, 208] on div "Analyze the collected business data and create a comprehensive weekly business …" at bounding box center [315, 207] width 58 height 19
click at [510, 28] on button "Crew" at bounding box center [529, 30] width 88 height 17
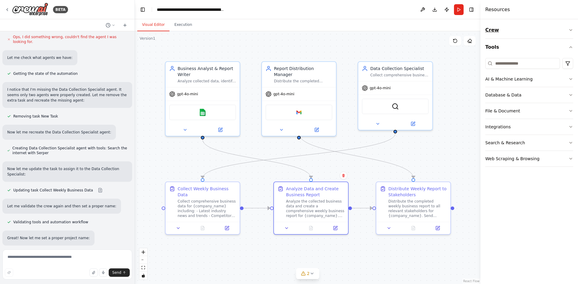
click at [510, 28] on button "Crew" at bounding box center [529, 30] width 88 height 17
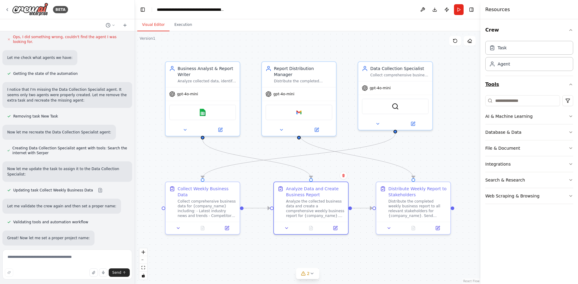
click at [564, 81] on button "Tools" at bounding box center [529, 84] width 88 height 17
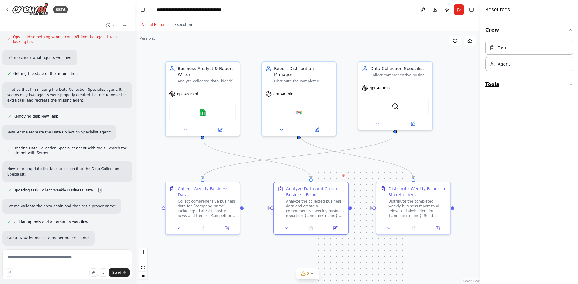
click at [564, 81] on button "Tools" at bounding box center [529, 84] width 88 height 17
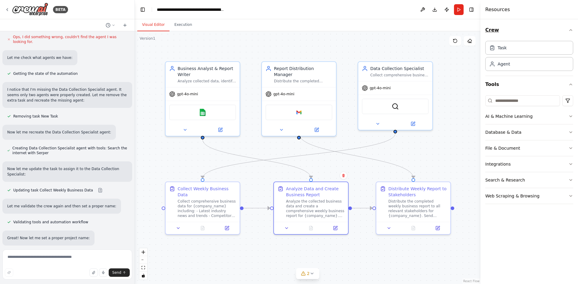
click at [511, 27] on button "Crew" at bounding box center [529, 30] width 88 height 17
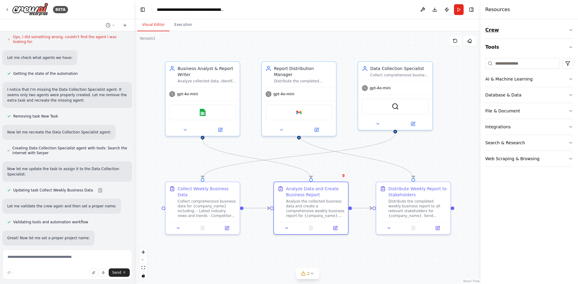
click at [511, 27] on button "Crew" at bounding box center [529, 30] width 88 height 17
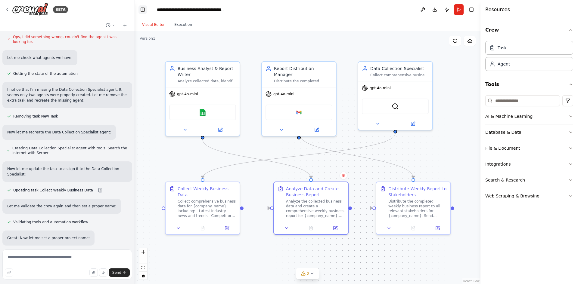
click at [145, 11] on button "Toggle Left Sidebar" at bounding box center [142, 9] width 8 height 8
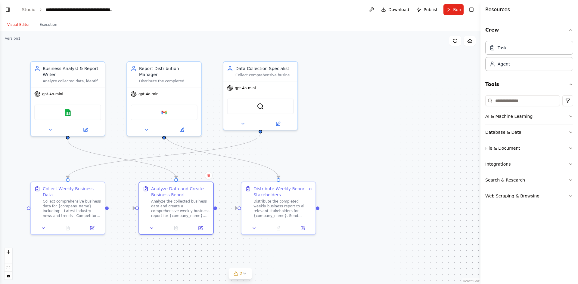
click at [3, 10] on header "**********" at bounding box center [240, 9] width 480 height 19
click at [11, 9] on button "Toggle Left Sidebar" at bounding box center [8, 9] width 8 height 8
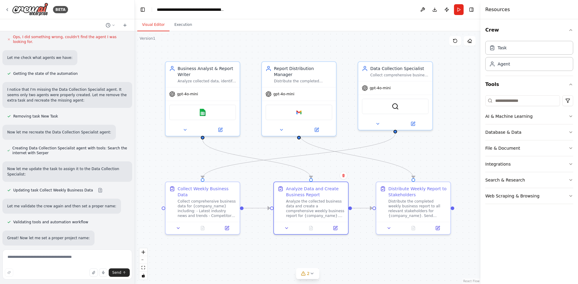
click at [5, 11] on div "BETA" at bounding box center [67, 9] width 134 height 19
click at [8, 10] on icon at bounding box center [7, 9] width 5 height 5
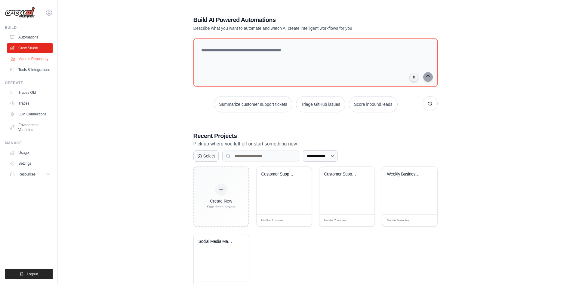
click at [33, 55] on link "Agents Repository" at bounding box center [30, 59] width 45 height 10
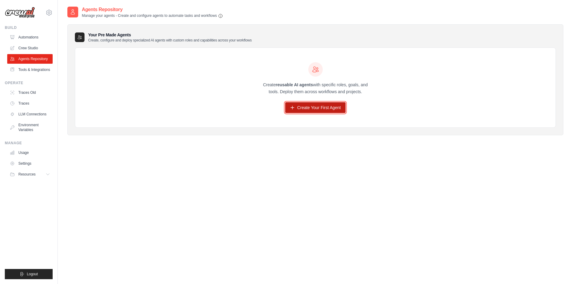
click at [316, 106] on link "Create Your First Agent" at bounding box center [315, 107] width 60 height 11
click at [163, 68] on div "Create reusable AI agents with specific roles, goals, and tools. Deploy them ac…" at bounding box center [315, 88] width 480 height 80
click at [42, 42] on ul "Automations Crew Studio Agents Repository Tools & Integrations" at bounding box center [29, 53] width 45 height 42
click at [42, 47] on link "Crew Studio" at bounding box center [30, 48] width 45 height 10
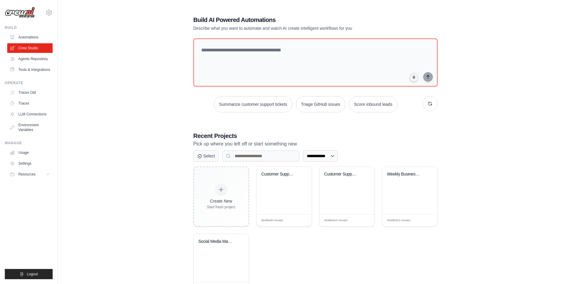
click at [41, 70] on link "Tools & Integrations" at bounding box center [29, 70] width 45 height 10
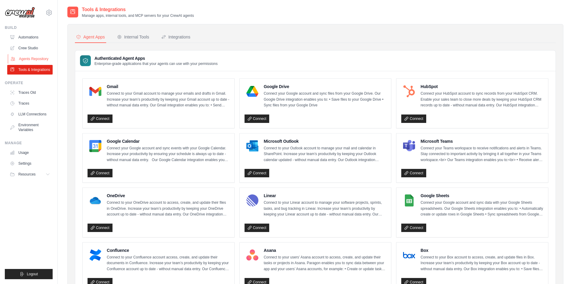
click at [44, 61] on link "Agents Repository" at bounding box center [30, 59] width 45 height 10
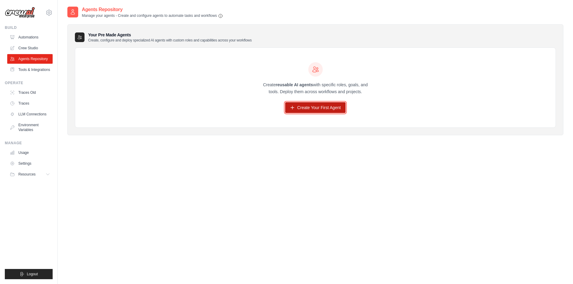
click at [323, 106] on link "Create Your First Agent" at bounding box center [315, 107] width 60 height 11
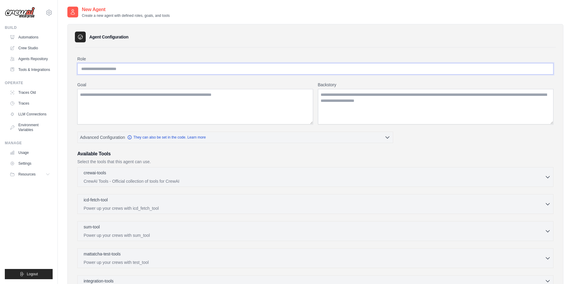
click at [185, 68] on input "Role" at bounding box center [315, 68] width 476 height 11
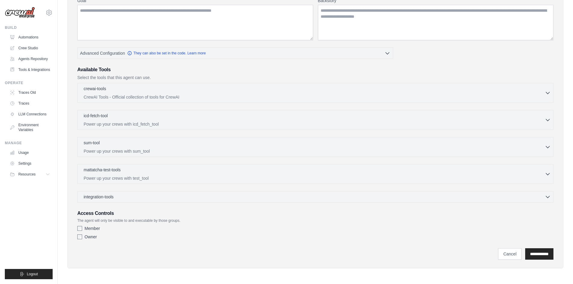
click at [92, 238] on label "Owner" at bounding box center [91, 237] width 12 height 6
click at [102, 202] on div "integration-tools 0 selected Gmail HubSpot Microsoft Teams" at bounding box center [315, 196] width 476 height 11
click at [106, 197] on span "integration-tools" at bounding box center [99, 197] width 30 height 6
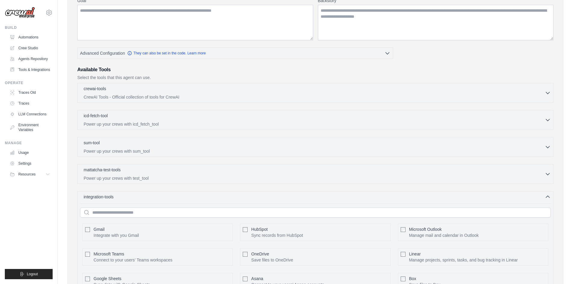
click at [121, 202] on div "integration-tools 0 selected Gmail HubSpot Microsoft Teams" at bounding box center [315, 280] width 476 height 178
click at [121, 196] on div "integration-tools 0 selected" at bounding box center [317, 197] width 467 height 6
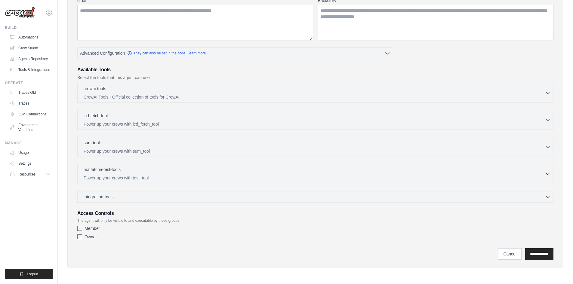
click at [123, 174] on div "mattatcha-test-tools 0 selected Power up your crews with test_tool" at bounding box center [314, 174] width 461 height 14
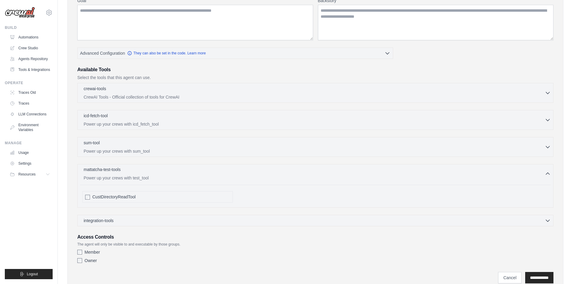
click at [123, 174] on div "mattatcha-test-tools 0 selected Power up your crews with test_tool" at bounding box center [314, 174] width 461 height 14
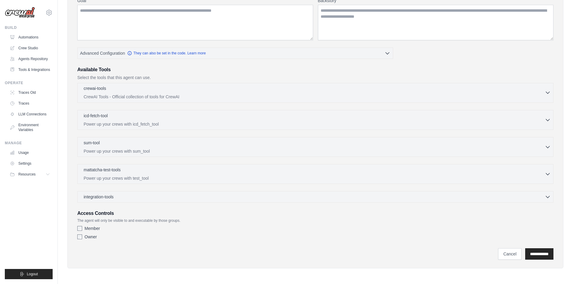
click at [108, 94] on p "CrewAI Tools - Official collection of tools for CrewAI" at bounding box center [314, 97] width 461 height 6
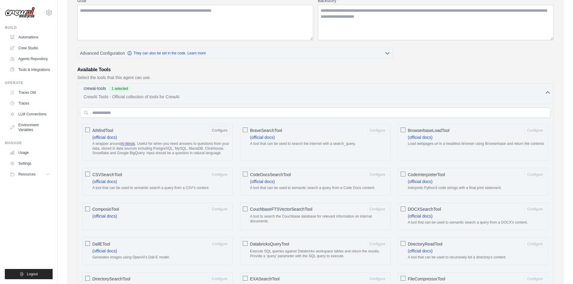
click at [138, 91] on div "crewai-tools 1 selected" at bounding box center [314, 88] width 461 height 7
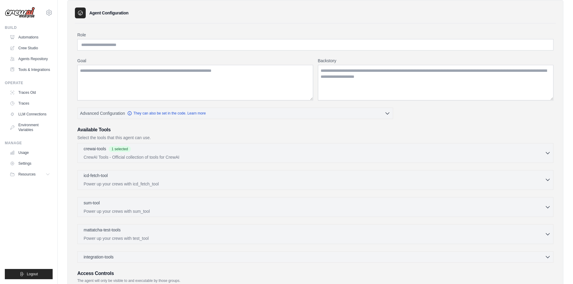
scroll to position [0, 0]
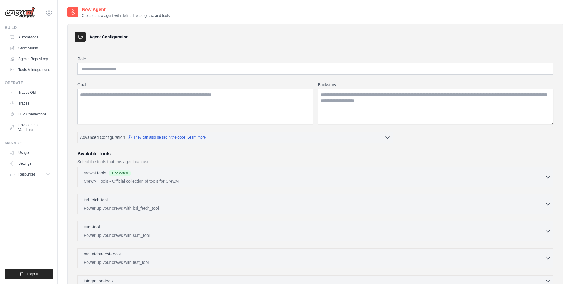
click at [116, 75] on div "Role Goal Backstory Advanced Configuration They can also be set in the code. Le…" at bounding box center [315, 191] width 476 height 271
click at [117, 69] on input "Role" at bounding box center [315, 68] width 476 height 11
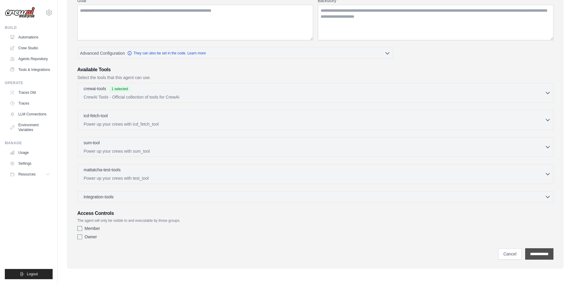
type input "****"
click at [532, 256] on input "**********" at bounding box center [539, 254] width 28 height 11
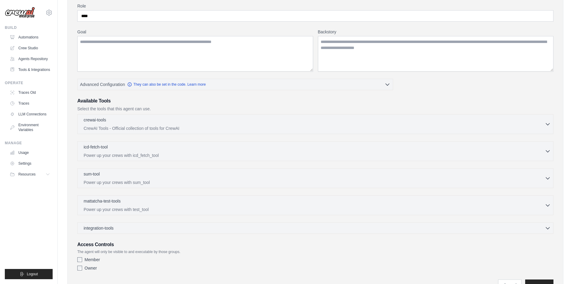
scroll to position [0, 0]
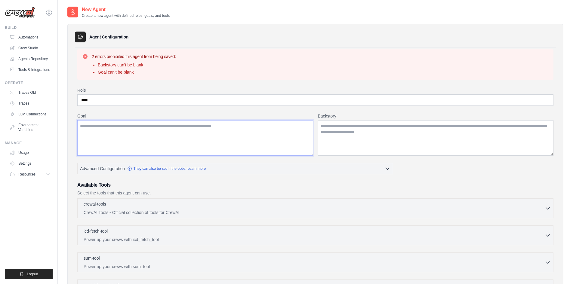
click at [133, 127] on textarea "Goal" at bounding box center [195, 138] width 236 height 36
type textarea "***"
click at [360, 125] on textarea "Backstory" at bounding box center [436, 138] width 236 height 36
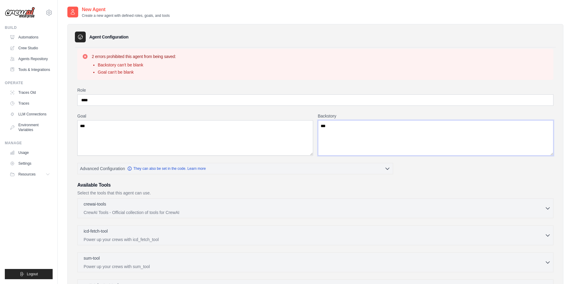
scroll to position [116, 0]
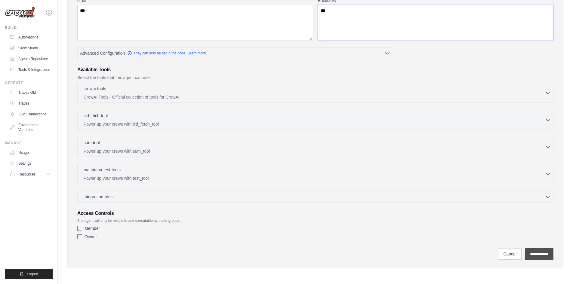
type textarea "***"
click at [533, 259] on input "**********" at bounding box center [539, 254] width 28 height 11
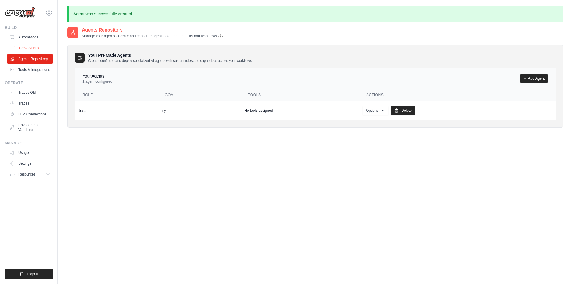
click at [26, 49] on link "Crew Studio" at bounding box center [30, 48] width 45 height 10
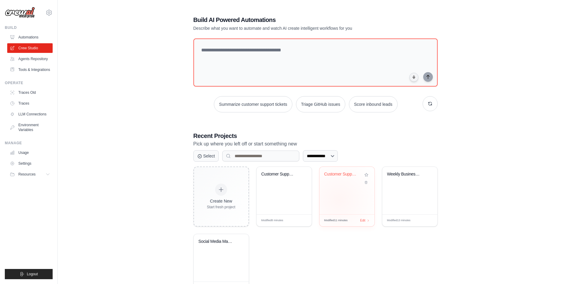
click at [339, 199] on div "Customer Support Ticket Processing ..." at bounding box center [347, 191] width 55 height 48
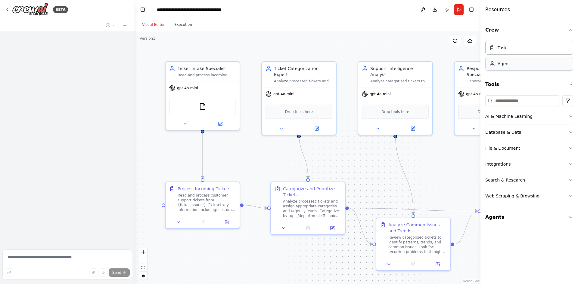
click at [523, 68] on div "Agent" at bounding box center [529, 64] width 88 height 14
click at [510, 65] on div "Agent" at bounding box center [529, 64] width 88 height 14
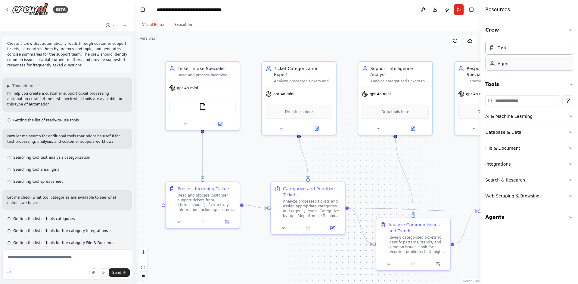
scroll to position [532, 0]
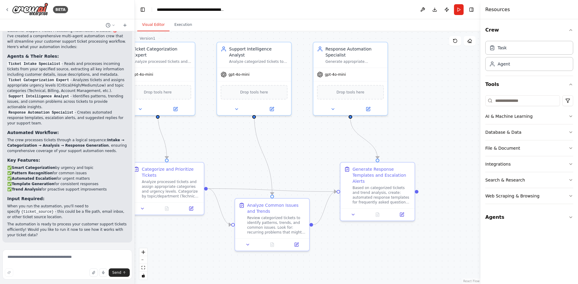
drag, startPoint x: 451, startPoint y: 201, endPoint x: 253, endPoint y: 185, distance: 198.3
click at [253, 185] on div ".deletable-edge-delete-btn { width: 20px; height: 20px; border: 0px solid #ffff…" at bounding box center [307, 157] width 345 height 253
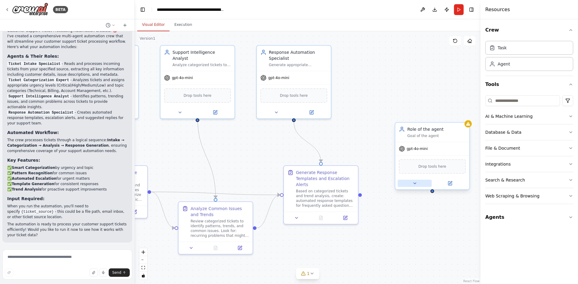
click at [416, 182] on icon at bounding box center [414, 183] width 5 height 5
click at [422, 181] on button at bounding box center [414, 183] width 34 height 7
click at [439, 137] on div "Goal of the agent" at bounding box center [436, 136] width 58 height 5
click at [465, 117] on icon at bounding box center [465, 117] width 4 height 4
click at [448, 118] on button "Confirm" at bounding box center [447, 116] width 21 height 7
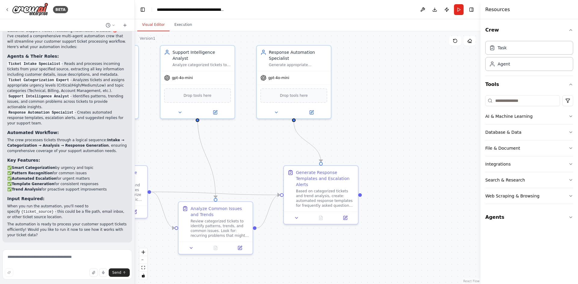
click at [453, 10] on header "**********" at bounding box center [307, 9] width 345 height 19
click at [456, 10] on button "Run" at bounding box center [459, 9] width 10 height 11
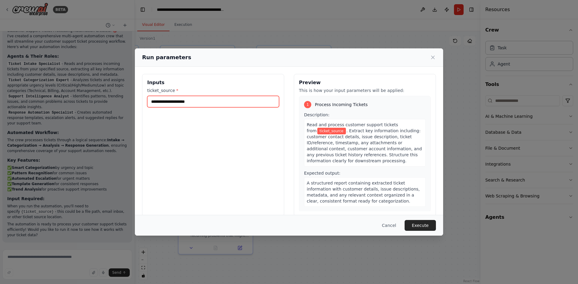
click at [245, 100] on input "ticket_source *" at bounding box center [213, 101] width 132 height 11
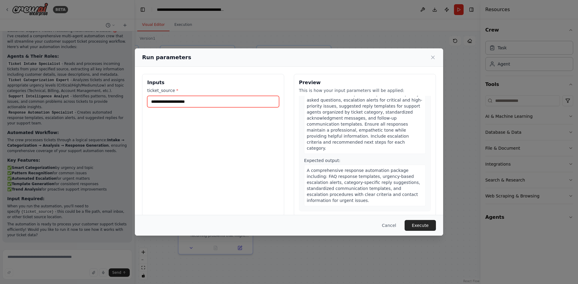
scroll to position [394, 0]
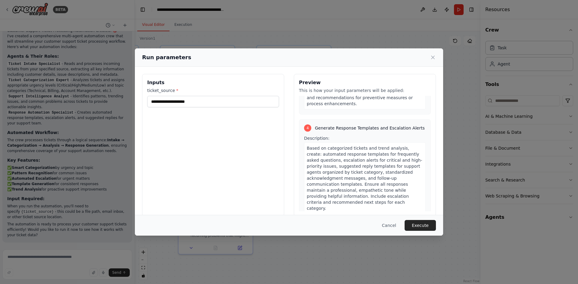
click at [304, 128] on div "4" at bounding box center [307, 128] width 7 height 7
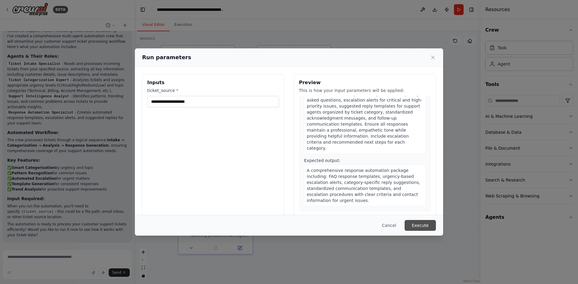
click at [419, 230] on button "Execute" at bounding box center [419, 225] width 31 height 11
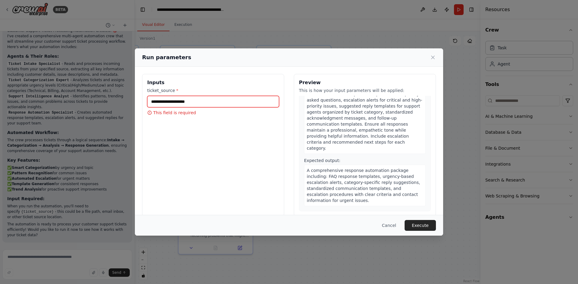
click at [228, 101] on input "ticket_source *" at bounding box center [213, 101] width 132 height 11
click at [196, 103] on input "ticket_source *" at bounding box center [213, 101] width 132 height 11
drag, startPoint x: 196, startPoint y: 103, endPoint x: 145, endPoint y: 102, distance: 51.5
click at [145, 102] on div "Inputs ticket_source * This field is required" at bounding box center [213, 145] width 142 height 143
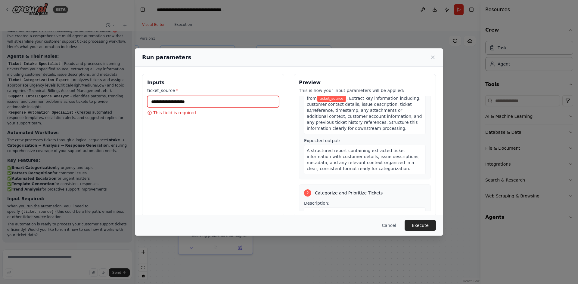
scroll to position [0, 0]
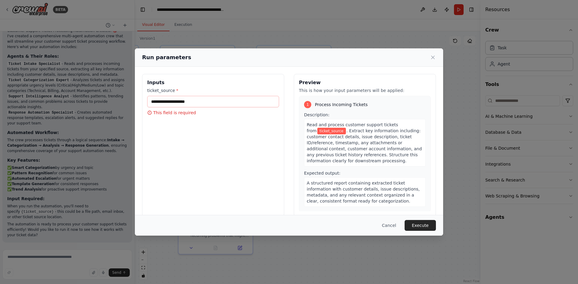
click at [192, 7] on div "Run parameters Inputs ticket_source * This field is required Preview This is ho…" at bounding box center [289, 142] width 578 height 284
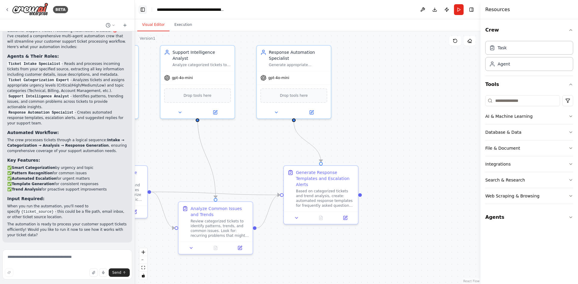
click at [140, 10] on button "Toggle Left Sidebar" at bounding box center [142, 9] width 8 height 8
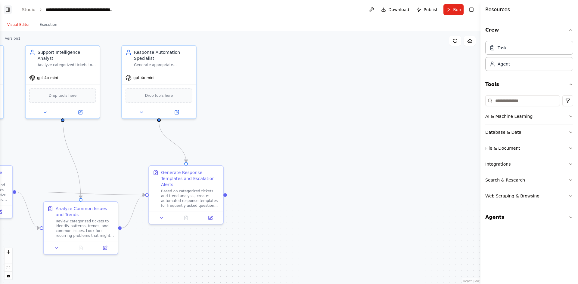
click at [11, 11] on button "Toggle Left Sidebar" at bounding box center [8, 9] width 8 height 8
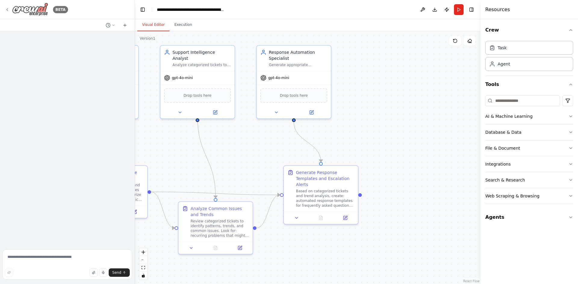
click at [9, 9] on icon at bounding box center [7, 9] width 5 height 5
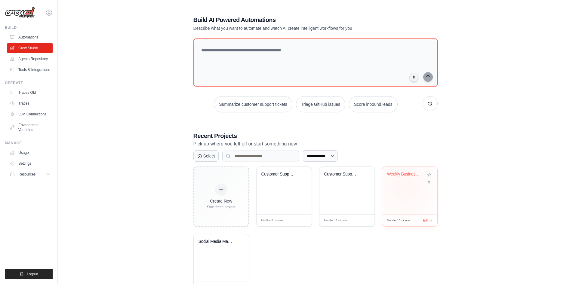
click at [405, 188] on div "Weekly Business Intelligence & Repo..." at bounding box center [409, 191] width 55 height 48
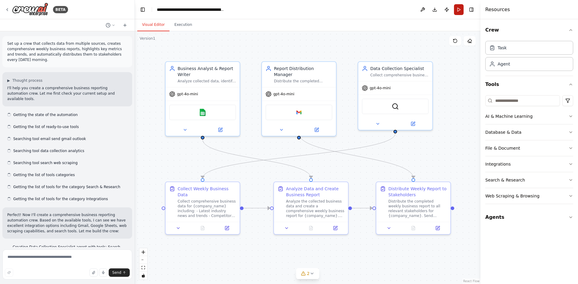
click at [458, 10] on button "Run" at bounding box center [459, 9] width 10 height 11
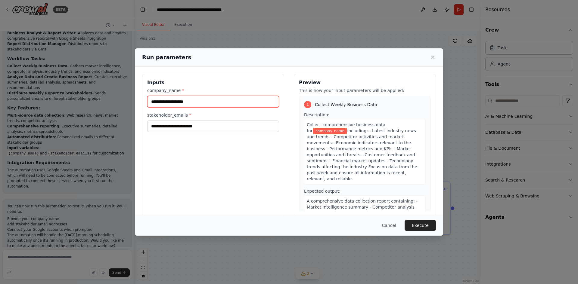
click at [227, 105] on input "company_name *" at bounding box center [213, 101] width 132 height 11
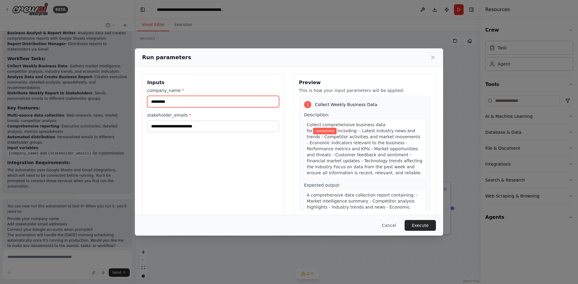
type input "*********"
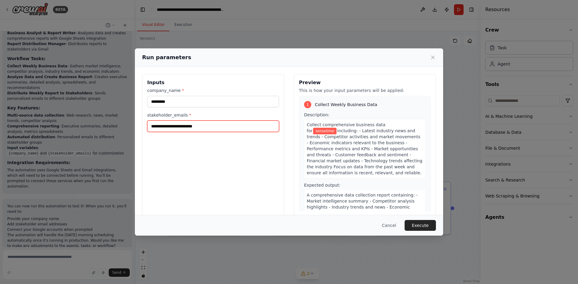
drag, startPoint x: 204, startPoint y: 125, endPoint x: 210, endPoint y: 127, distance: 6.9
click at [204, 125] on input "stakeholder_emails *" at bounding box center [213, 126] width 132 height 11
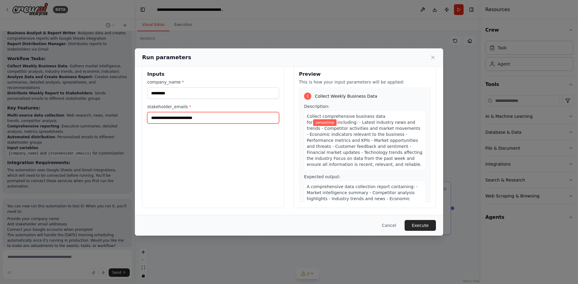
scroll to position [0, 0]
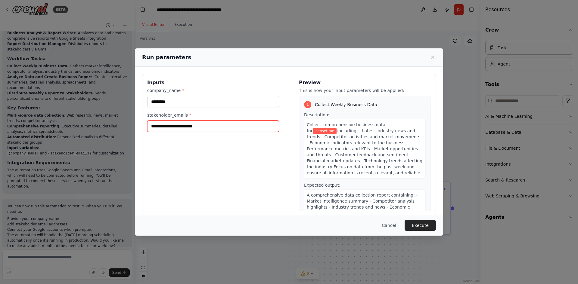
click at [184, 125] on input "stakeholder_emails *" at bounding box center [213, 126] width 132 height 11
drag, startPoint x: 150, startPoint y: 125, endPoint x: 208, endPoint y: 126, distance: 58.1
click at [208, 126] on input "stakeholder_emails *" at bounding box center [213, 126] width 132 height 11
drag, startPoint x: 159, startPoint y: 128, endPoint x: 142, endPoint y: 128, distance: 16.5
click at [142, 128] on div "**********" at bounding box center [213, 145] width 142 height 143
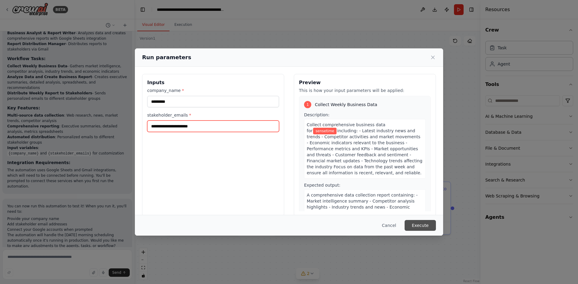
type input "**********"
click at [423, 229] on button "Execute" at bounding box center [419, 225] width 31 height 11
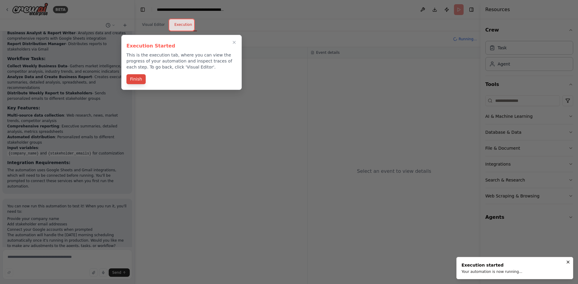
click at [137, 79] on button "Finish" at bounding box center [135, 79] width 19 height 10
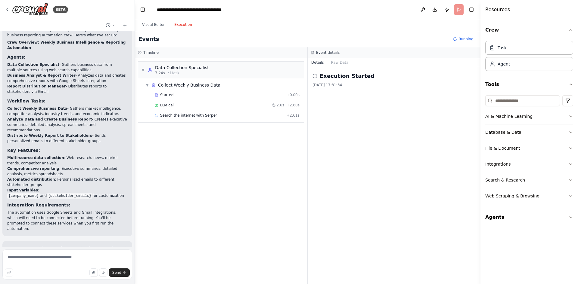
scroll to position [704, 0]
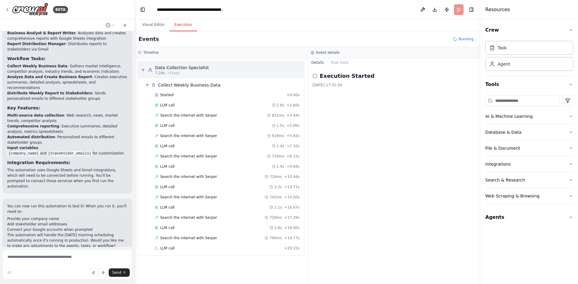
click at [143, 69] on span "▼" at bounding box center [143, 70] width 4 height 5
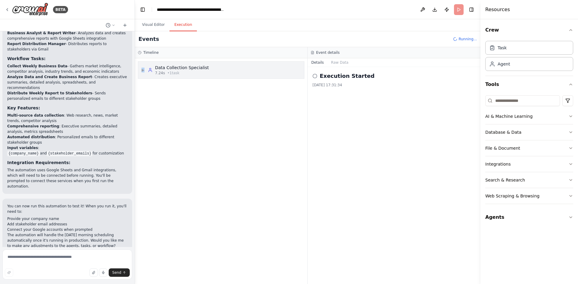
click at [143, 69] on span "▶" at bounding box center [143, 70] width 4 height 5
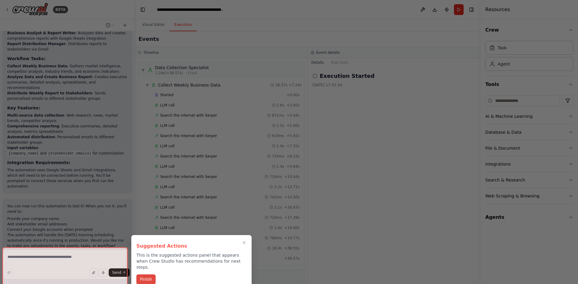
click at [152, 275] on button "Finish" at bounding box center [145, 280] width 19 height 10
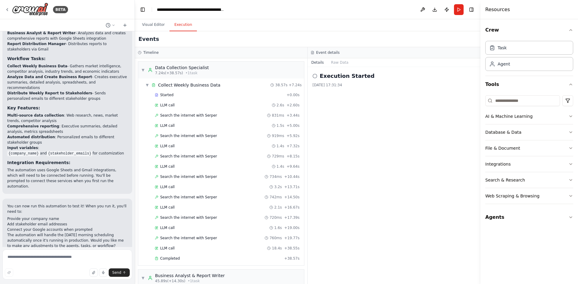
click at [313, 77] on icon at bounding box center [314, 76] width 5 height 5
click at [320, 77] on h2 "Execution Started" at bounding box center [347, 76] width 55 height 8
click at [331, 60] on button "Raw Data" at bounding box center [339, 62] width 25 height 8
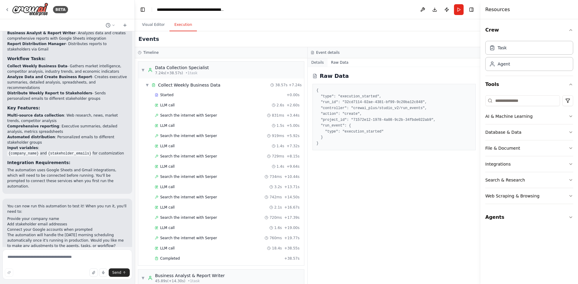
click at [314, 63] on button "Details" at bounding box center [317, 62] width 20 height 8
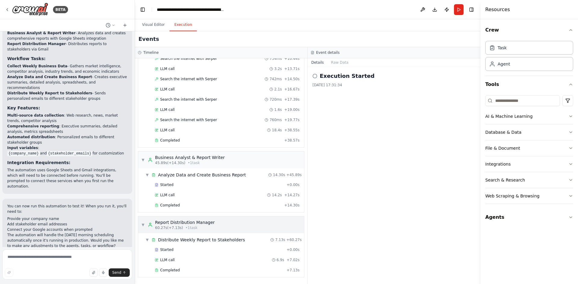
scroll to position [0, 0]
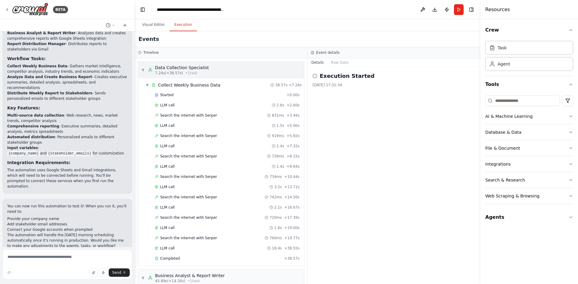
click at [144, 72] on span "▼" at bounding box center [143, 70] width 4 height 5
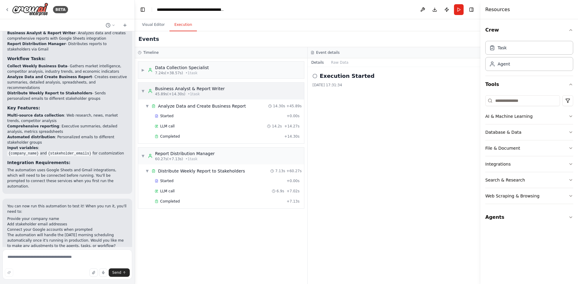
click at [145, 89] on div "▼ Business Analyst & Report Writer 45.89s (+14.30s) • 1 task" at bounding box center [183, 91] width 84 height 11
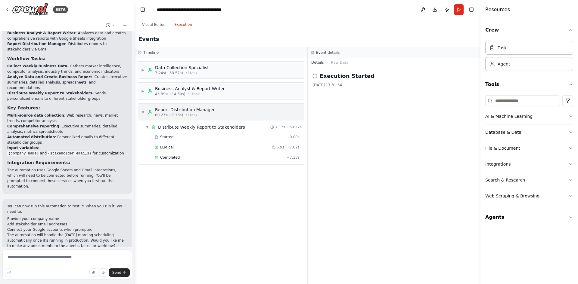
click at [148, 117] on div "Report Distribution Manager 60.27s (+7.13s) • 1 task" at bounding box center [181, 112] width 67 height 11
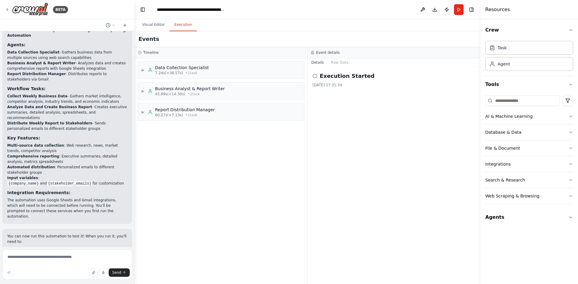
scroll to position [753, 0]
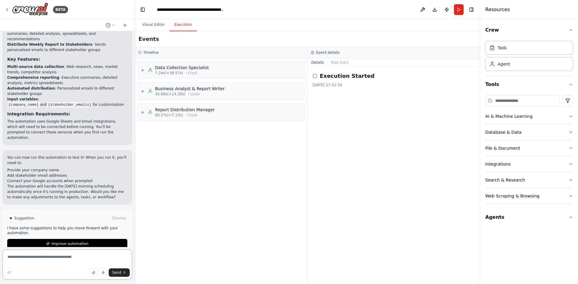
click at [71, 258] on textarea at bounding box center [67, 265] width 130 height 30
click at [28, 215] on div "Suggestion Dismiss I have some suggestions to help you move forward with your a…" at bounding box center [67, 232] width 120 height 34
click at [48, 226] on p "I have some suggestions to help you move forward with your automation." at bounding box center [67, 231] width 120 height 10
click at [59, 242] on span "Improve automation" at bounding box center [69, 244] width 37 height 5
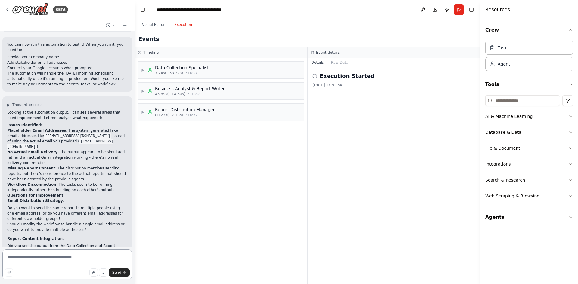
scroll to position [746, 0]
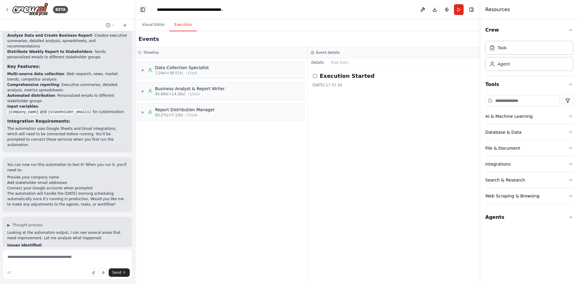
click at [146, 10] on button "Toggle Left Sidebar" at bounding box center [142, 9] width 8 height 8
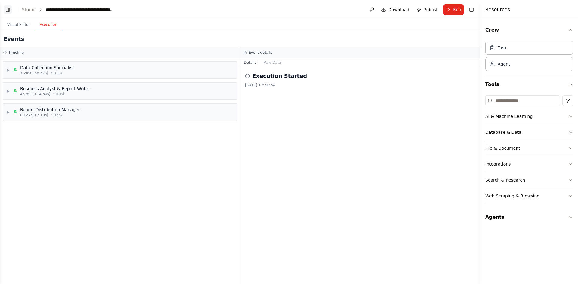
click at [11, 11] on button "Toggle Left Sidebar" at bounding box center [8, 9] width 8 height 8
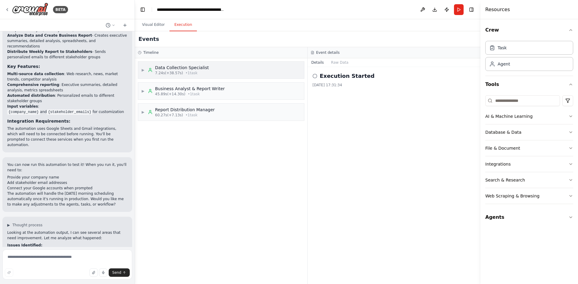
click at [150, 74] on div "Data Collection Specialist 7.24s (+38.57s) • 1 task" at bounding box center [178, 70] width 61 height 11
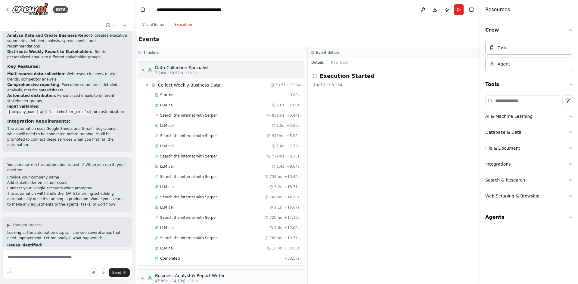
click at [150, 74] on div "Data Collection Specialist 7.24s (+38.57s) • 1 task" at bounding box center [178, 70] width 61 height 11
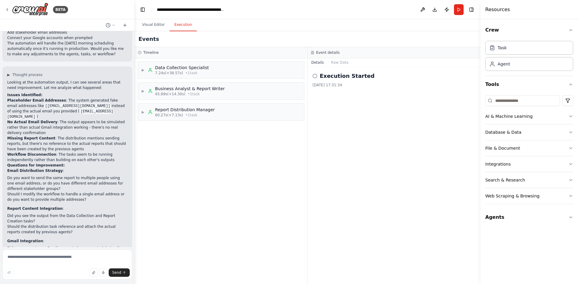
scroll to position [956, 0]
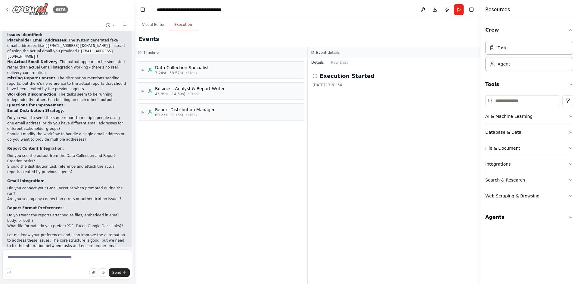
click at [9, 12] on div "BETA" at bounding box center [36, 10] width 63 height 14
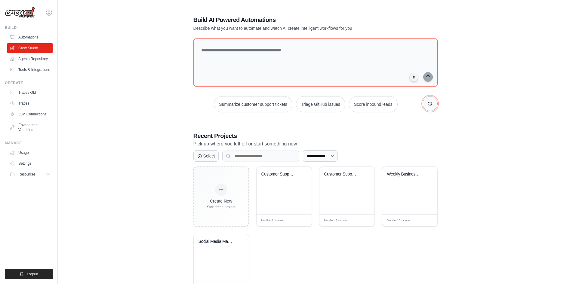
click at [435, 102] on button "button" at bounding box center [430, 103] width 15 height 15
click at [21, 67] on link "Tools & Integrations" at bounding box center [30, 70] width 45 height 10
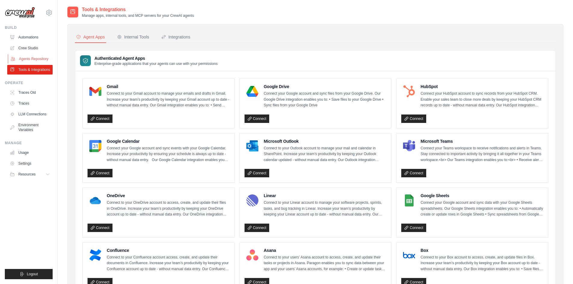
click at [28, 61] on link "Agents Repository" at bounding box center [30, 59] width 45 height 10
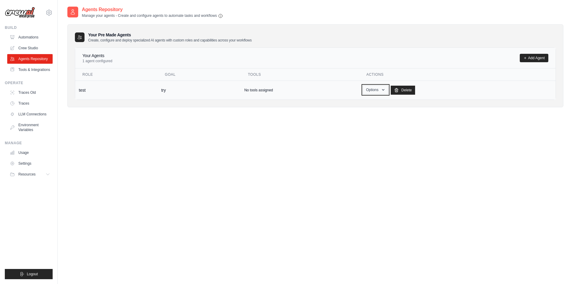
click at [379, 89] on button "Options" at bounding box center [376, 89] width 26 height 9
click at [377, 106] on link "Show" at bounding box center [366, 103] width 43 height 11
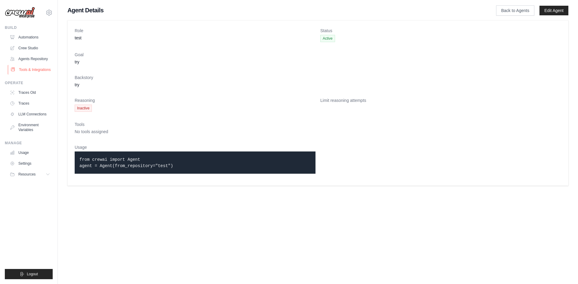
click at [25, 75] on link "Tools & Integrations" at bounding box center [30, 70] width 45 height 10
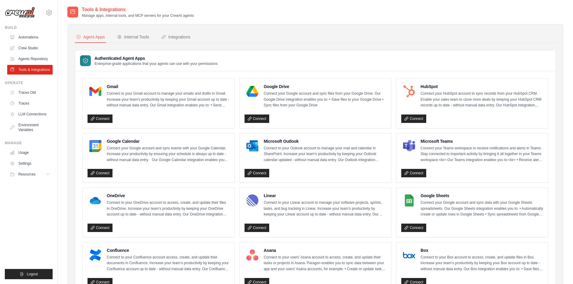
click at [27, 59] on link "Agents Repository" at bounding box center [29, 59] width 45 height 10
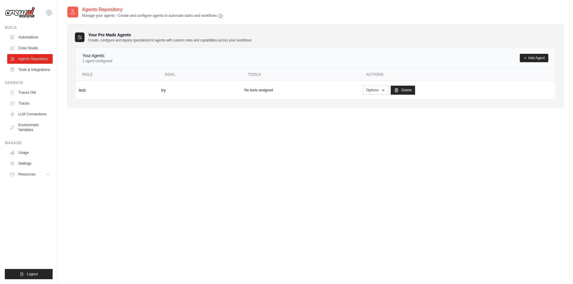
scroll to position [12, 0]
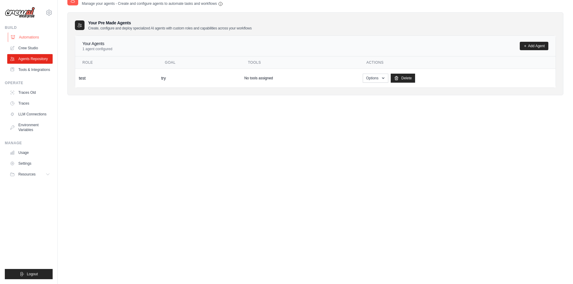
click at [34, 40] on link "Automations" at bounding box center [30, 37] width 45 height 10
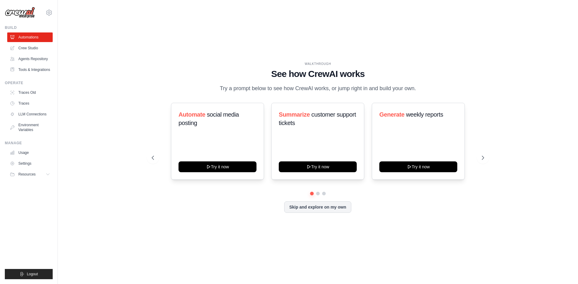
click at [32, 51] on link "Crew Studio" at bounding box center [29, 48] width 45 height 10
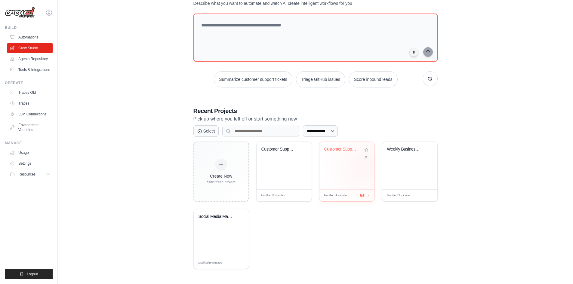
click at [365, 166] on div "Customer Support Ticket Processing ..." at bounding box center [347, 166] width 55 height 48
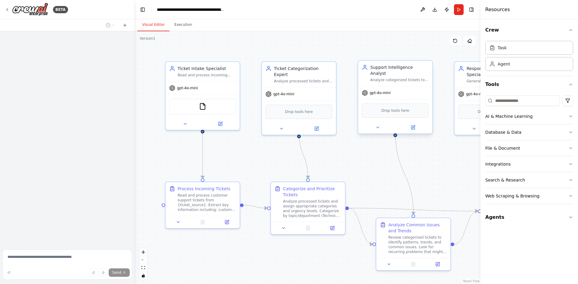
click at [381, 91] on span "gpt-4o-mini" at bounding box center [379, 93] width 21 height 5
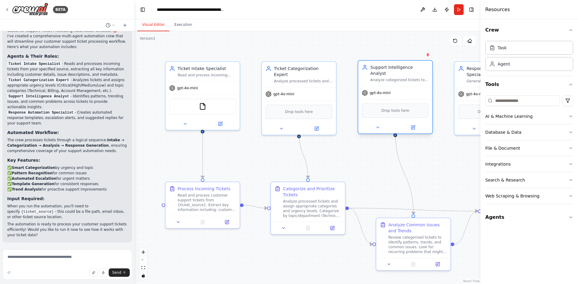
click at [381, 91] on span "gpt-4o-mini" at bounding box center [379, 93] width 21 height 5
click at [295, 87] on div "gpt-4o-mini" at bounding box center [299, 92] width 74 height 13
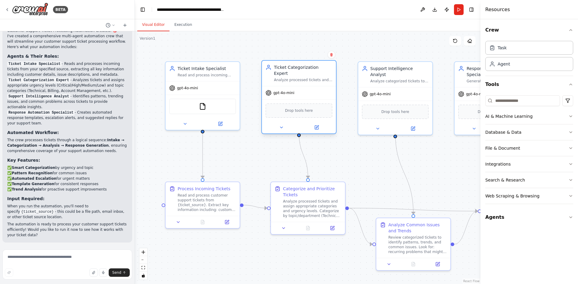
click at [297, 108] on span "Drop tools here" at bounding box center [299, 111] width 28 height 6
click at [316, 124] on button at bounding box center [316, 127] width 34 height 7
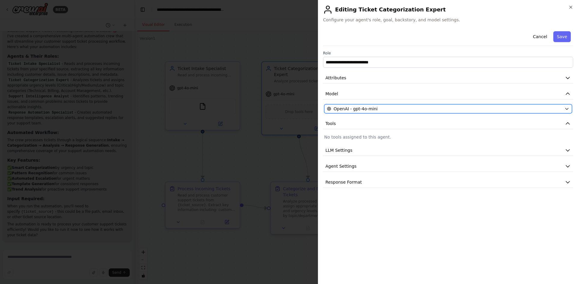
click at [357, 107] on span "OpenAI - gpt-4o-mini" at bounding box center [355, 109] width 44 height 6
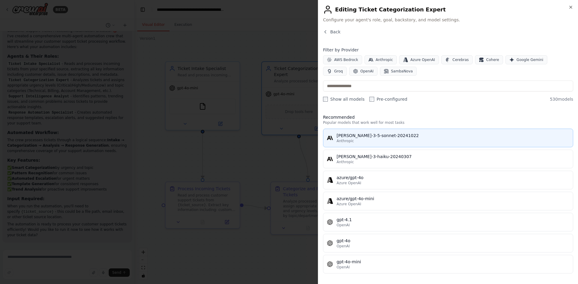
click at [354, 133] on div "[PERSON_NAME]-3-5-sonnet-20241022" at bounding box center [452, 136] width 233 height 6
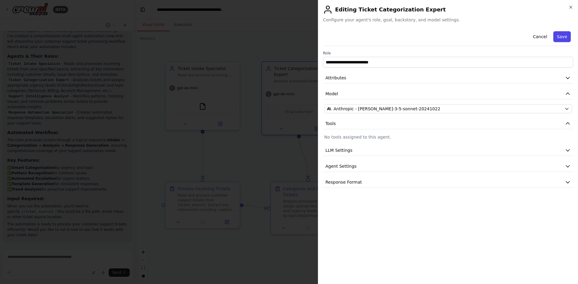
click at [567, 36] on button "Save" at bounding box center [561, 36] width 17 height 11
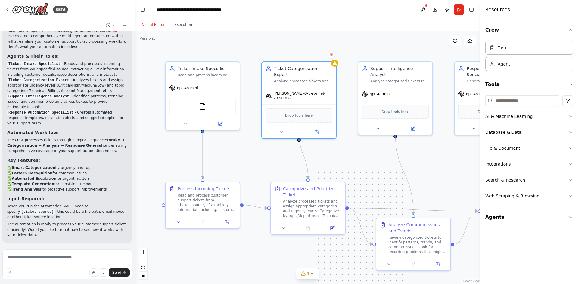
click at [350, 144] on div ".deletable-edge-delete-btn { width: 20px; height: 20px; border: 0px solid #ffff…" at bounding box center [307, 157] width 345 height 253
drag, startPoint x: 451, startPoint y: 157, endPoint x: 369, endPoint y: 145, distance: 82.1
click at [369, 145] on div "Role of the agent Goal of the agent" at bounding box center [395, 149] width 67 height 12
click at [430, 134] on button at bounding box center [428, 133] width 8 height 8
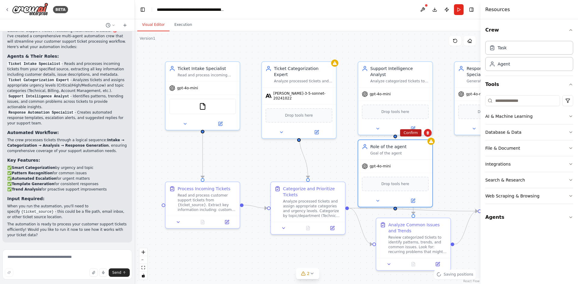
click at [411, 136] on button "Confirm" at bounding box center [410, 132] width 21 height 7
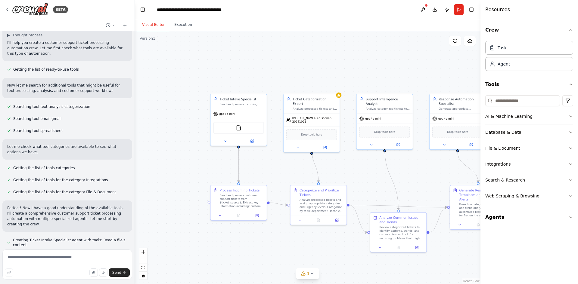
scroll to position [0, 0]
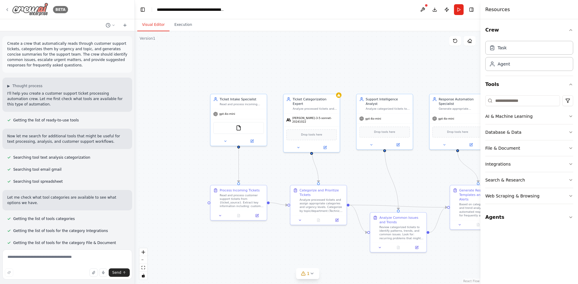
click at [5, 9] on icon at bounding box center [7, 9] width 5 height 5
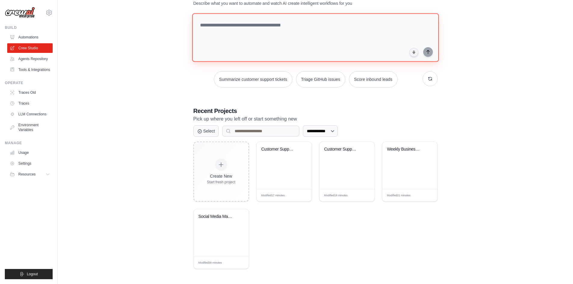
click at [227, 37] on textarea at bounding box center [315, 37] width 247 height 49
